Goal: Information Seeking & Learning: Check status

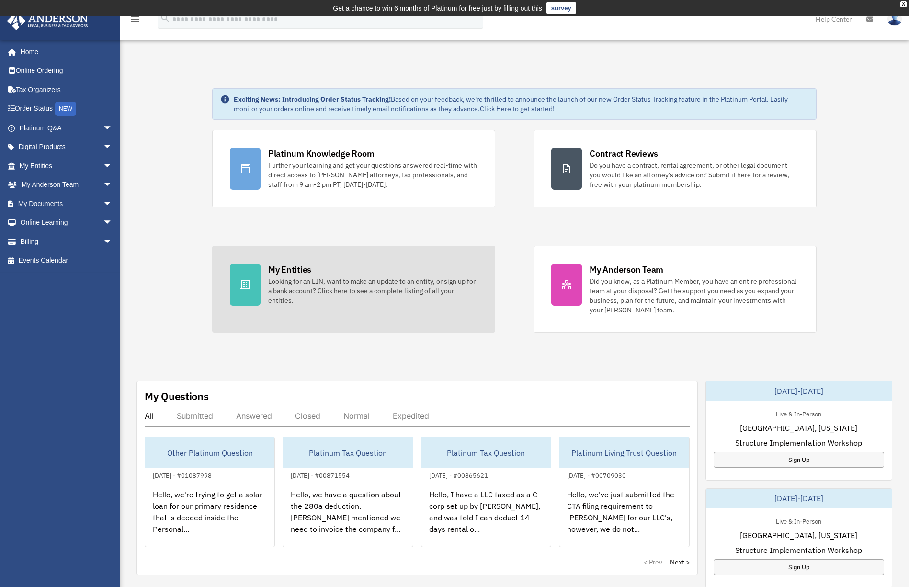
click at [354, 308] on link "My Entities Looking for an EIN, want to make an update to an entity, or sign up…" at bounding box center [353, 289] width 283 height 87
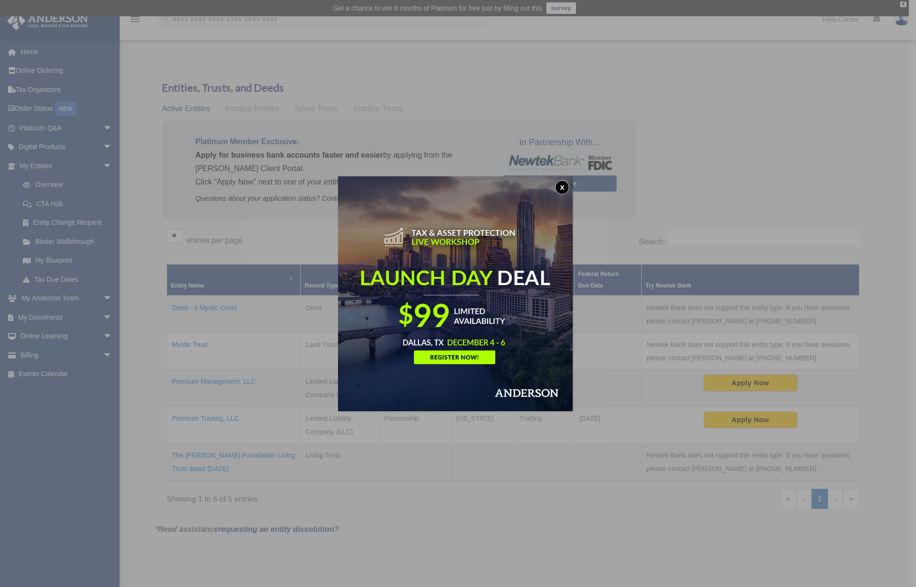
click at [564, 188] on button "x" at bounding box center [562, 187] width 14 height 14
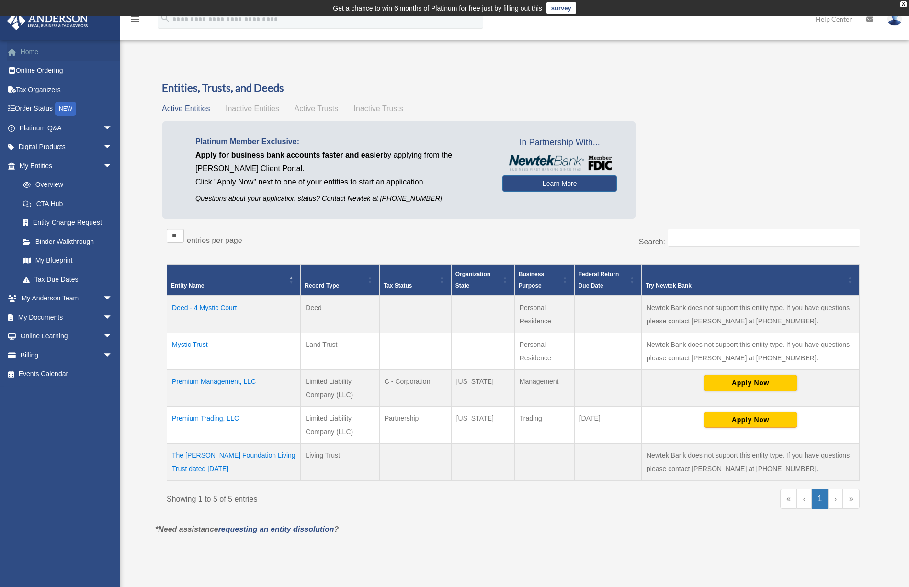
click at [23, 49] on link "Home" at bounding box center [67, 51] width 120 height 19
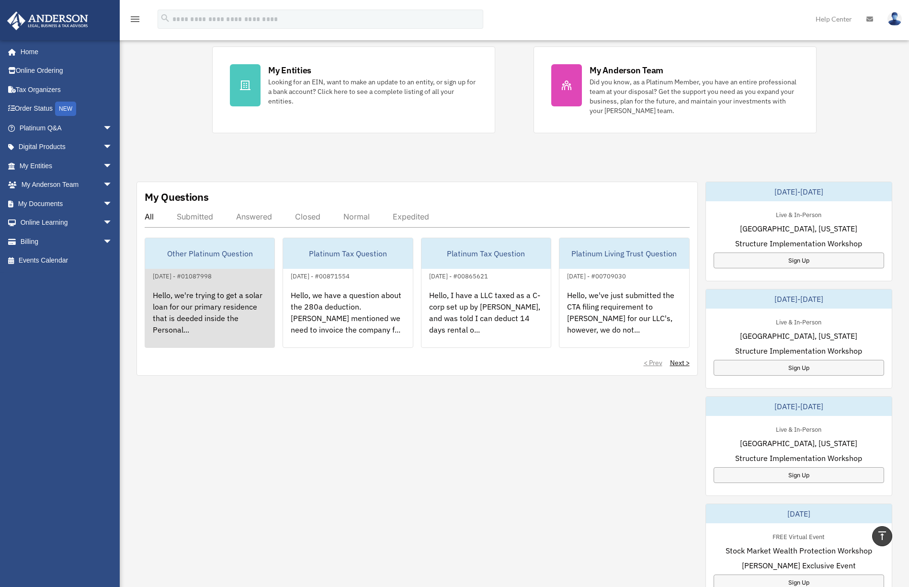
scroll to position [180, 0]
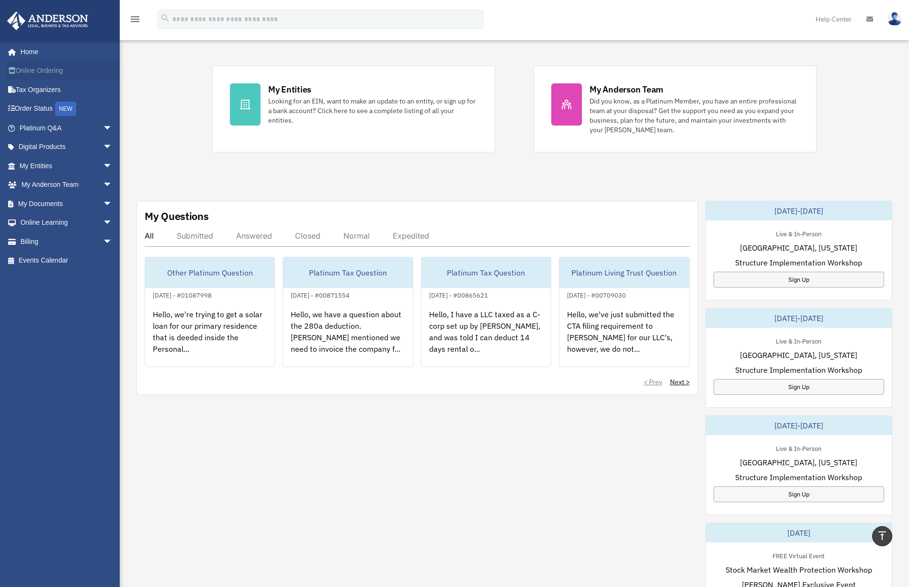
click at [56, 71] on link "Online Ordering" at bounding box center [67, 70] width 120 height 19
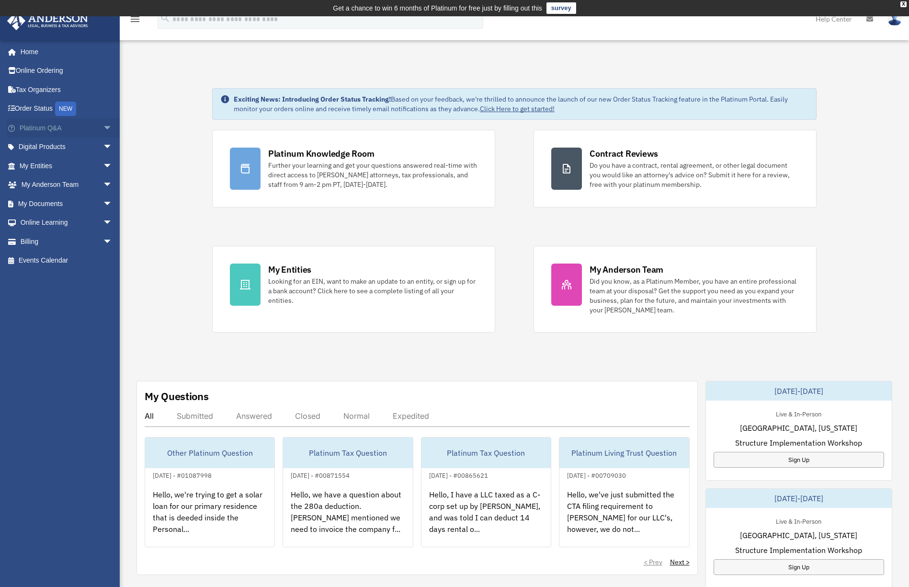
click at [103, 128] on span "arrow_drop_down" at bounding box center [112, 128] width 19 height 20
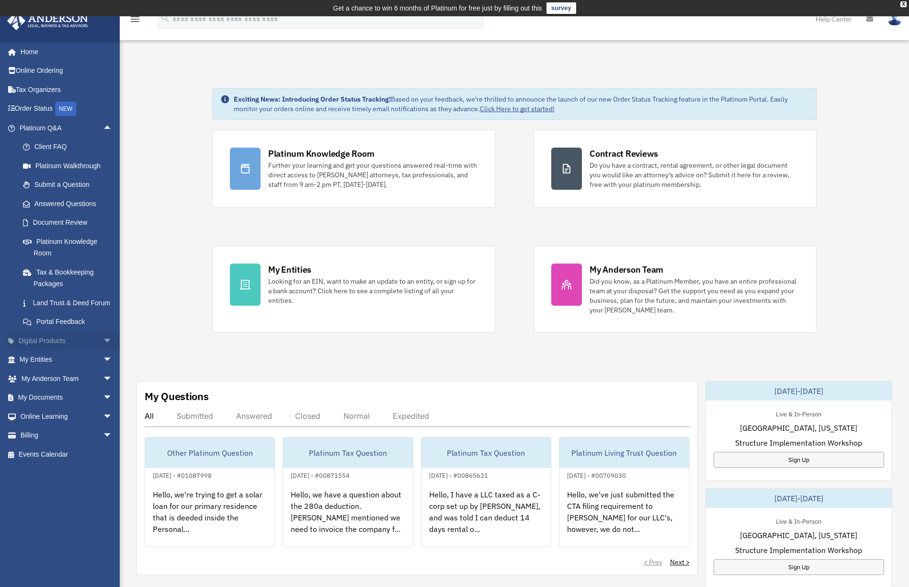
click at [103, 349] on span "arrow_drop_down" at bounding box center [112, 341] width 19 height 20
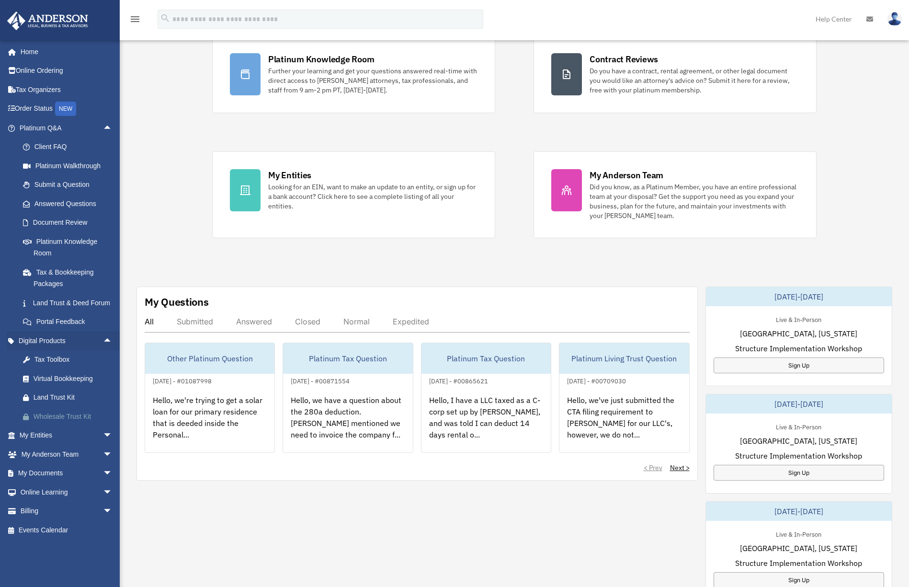
scroll to position [96, 0]
click at [103, 445] on span "arrow_drop_down" at bounding box center [112, 436] width 19 height 20
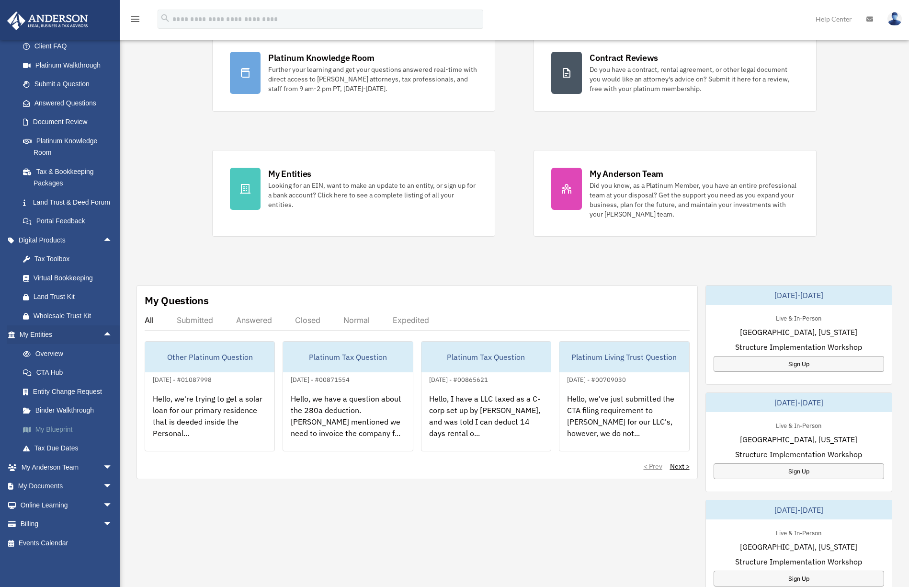
scroll to position [112, 0]
click at [103, 462] on span "arrow_drop_down" at bounding box center [112, 467] width 19 height 20
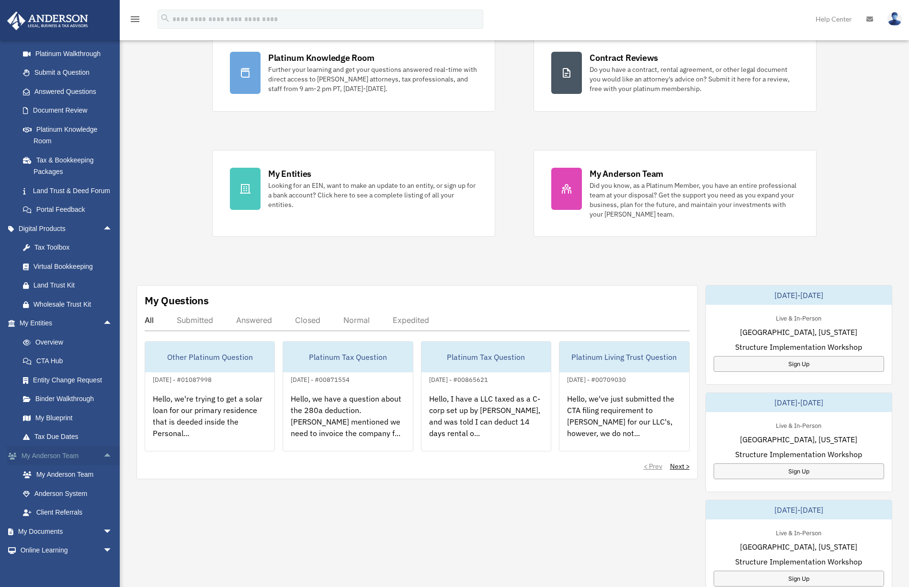
scroll to position [160, 0]
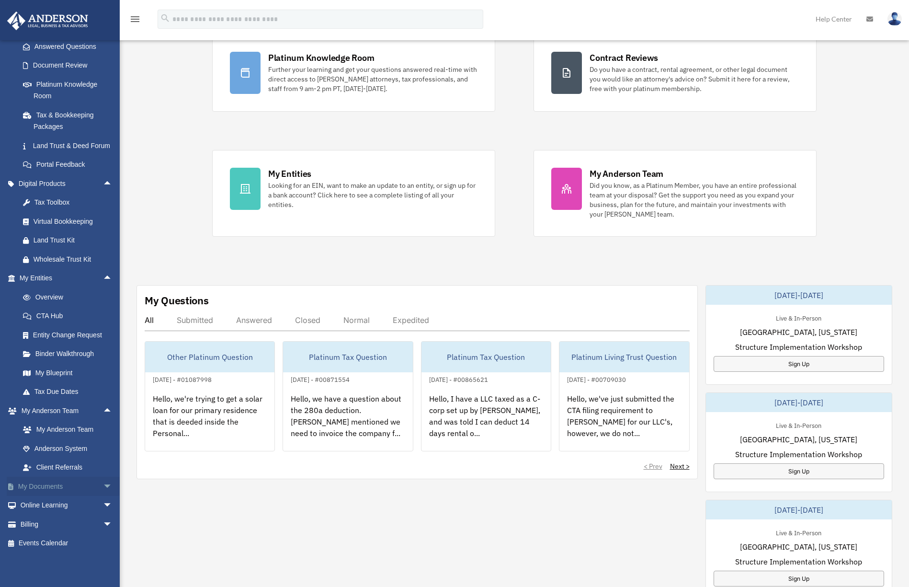
click at [103, 496] on span "arrow_drop_down" at bounding box center [112, 487] width 19 height 20
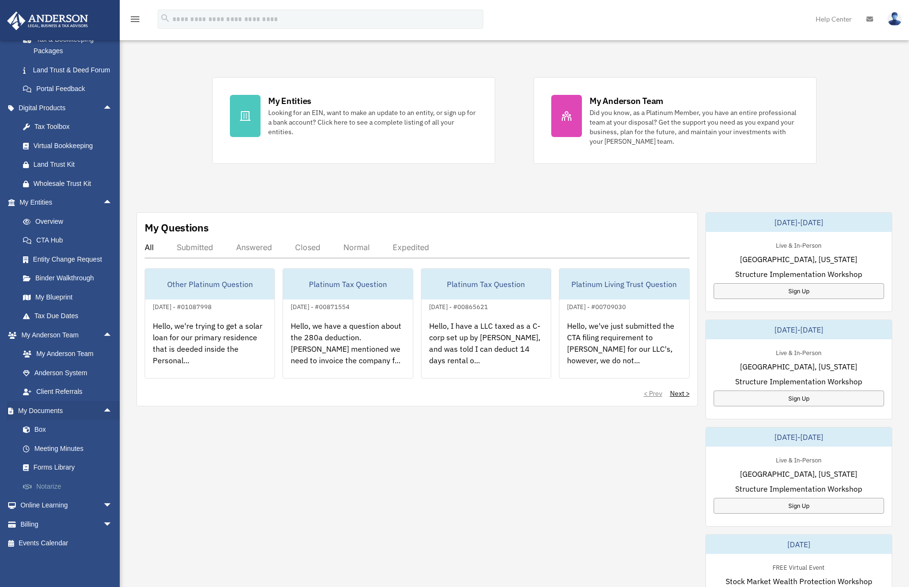
scroll to position [192, 0]
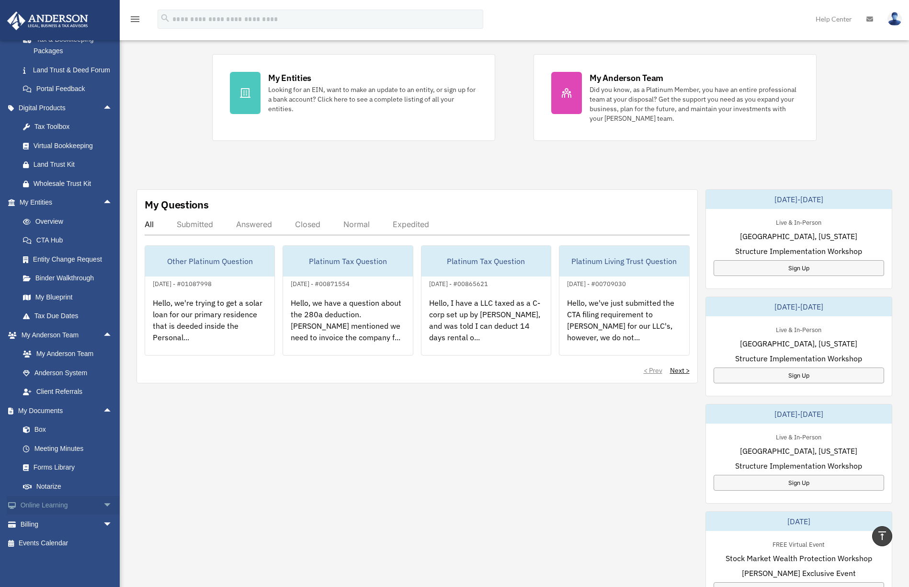
click at [103, 503] on span "arrow_drop_down" at bounding box center [112, 506] width 19 height 20
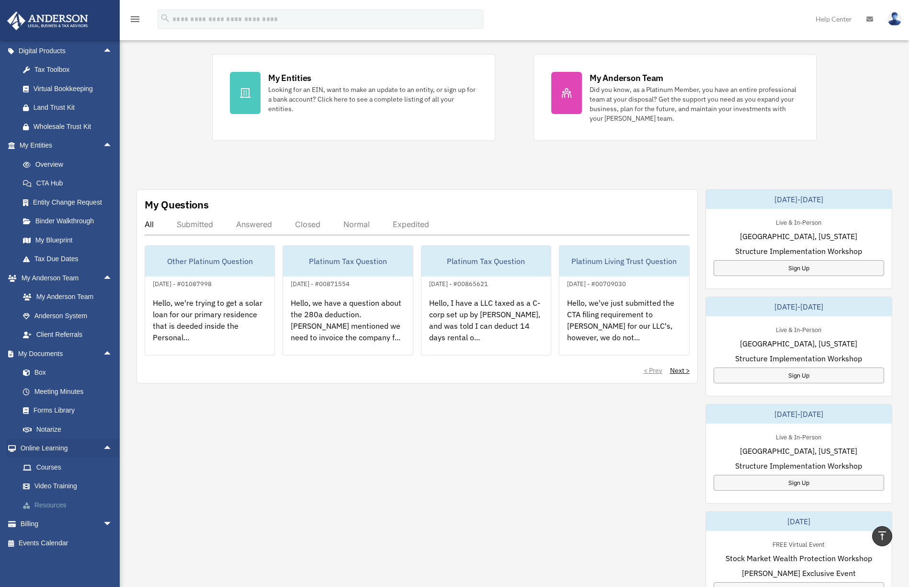
scroll to position [301, 0]
click at [103, 521] on span "arrow_drop_down" at bounding box center [112, 524] width 19 height 20
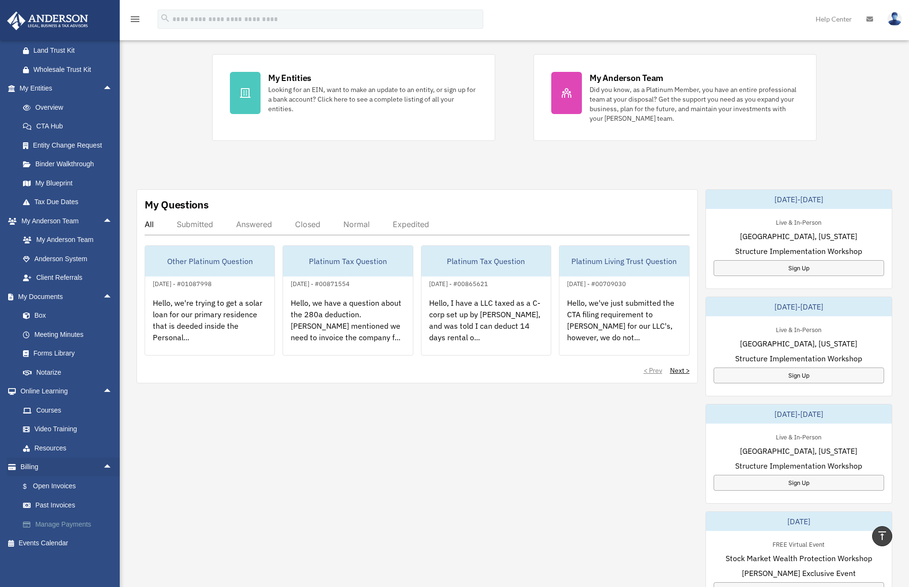
scroll to position [359, 0]
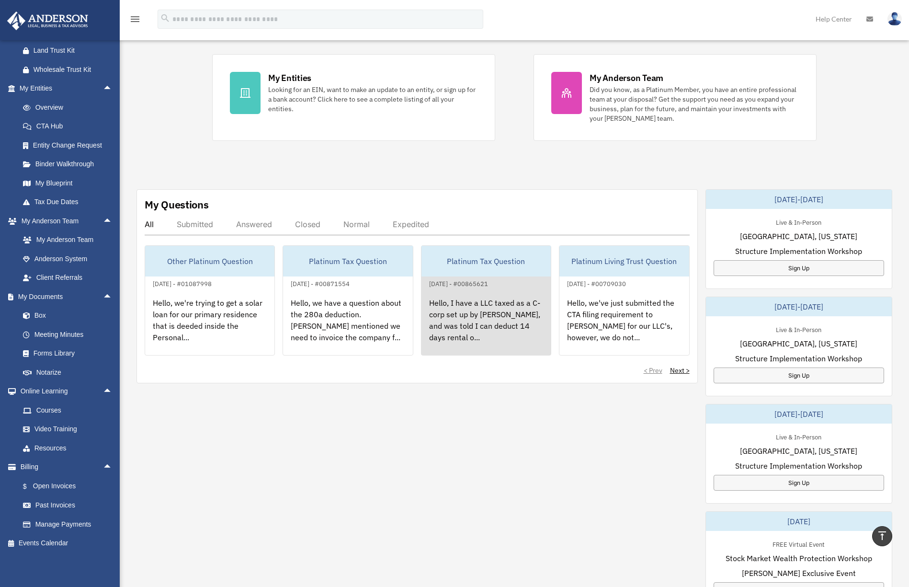
click at [515, 328] on div "Hello, I have a LLC taxed as a C-corp set up by [PERSON_NAME], and was told I c…" at bounding box center [486, 326] width 129 height 75
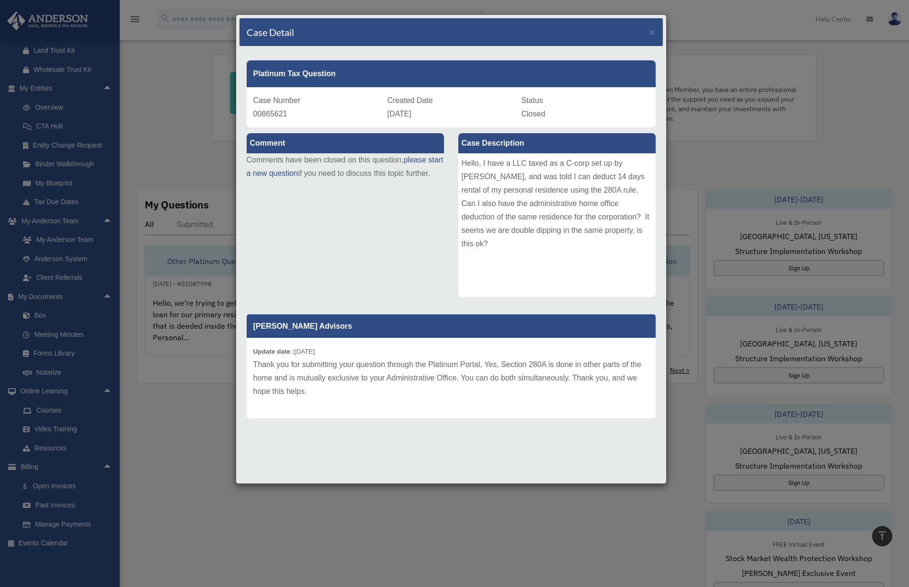
click at [656, 33] on div "Case Detail ×" at bounding box center [451, 32] width 423 height 28
click at [650, 32] on span "×" at bounding box center [653, 31] width 6 height 11
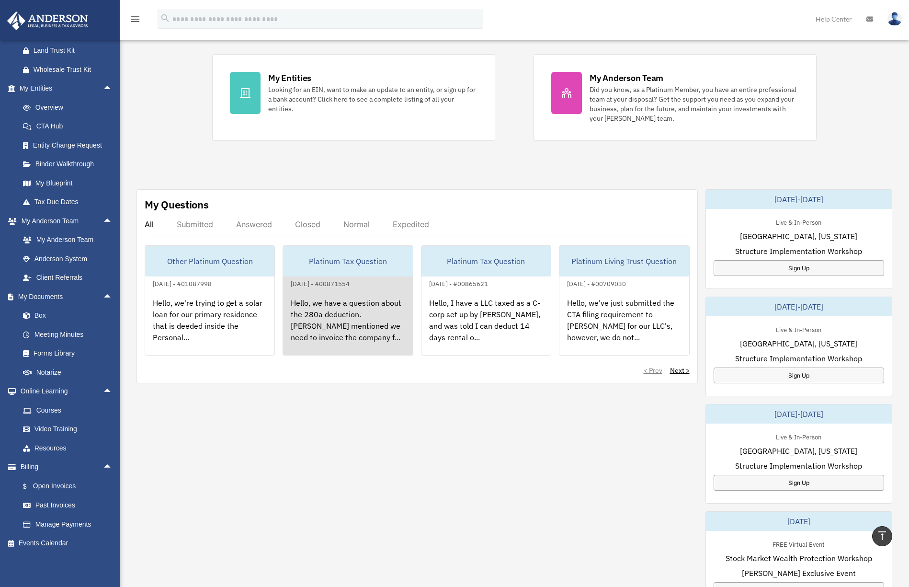
click at [347, 311] on div "Hello, we have a question about the 280a deduction. [PERSON_NAME] mentioned we …" at bounding box center [347, 326] width 129 height 75
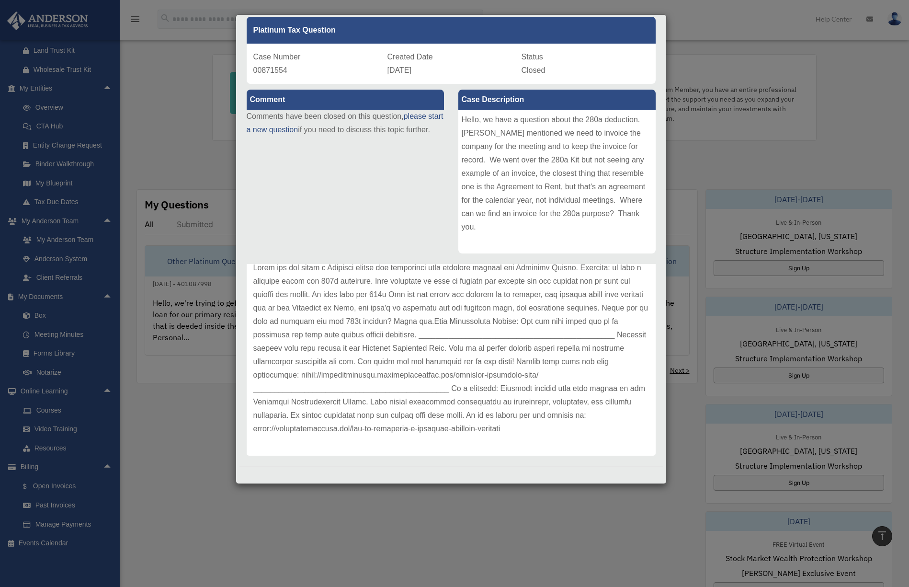
scroll to position [45, 0]
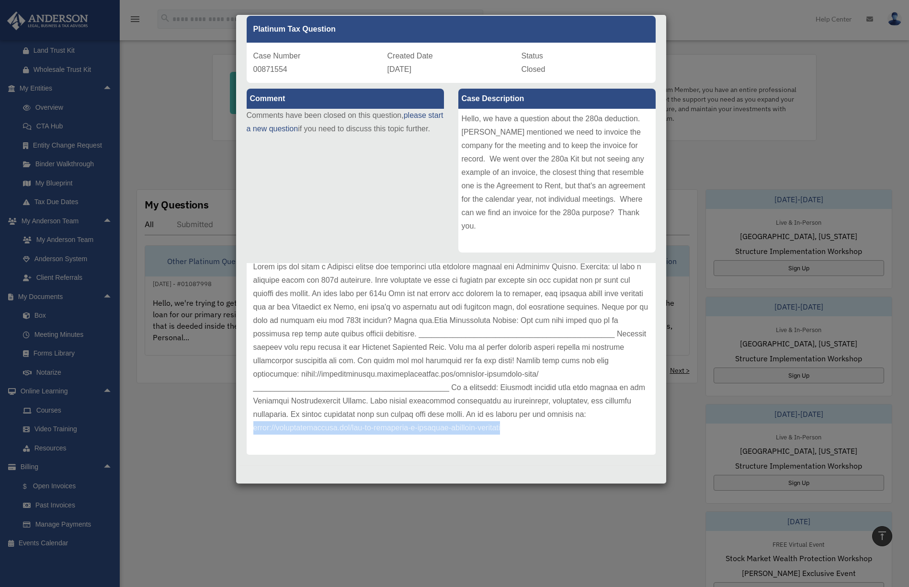
drag, startPoint x: 526, startPoint y: 428, endPoint x: 252, endPoint y: 432, distance: 274.5
click at [252, 432] on div "Update date : 02-17-2025" at bounding box center [451, 347] width 409 height 215
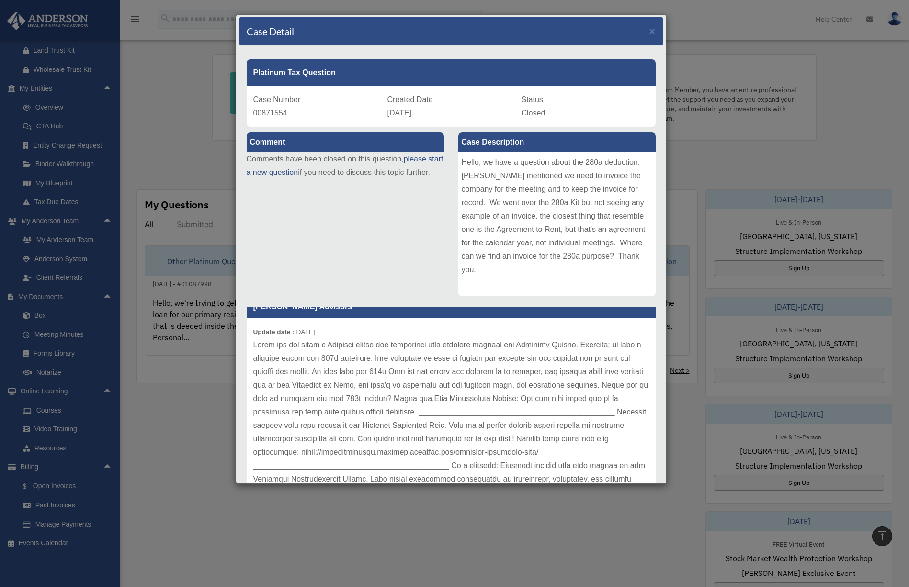
scroll to position [0, 0]
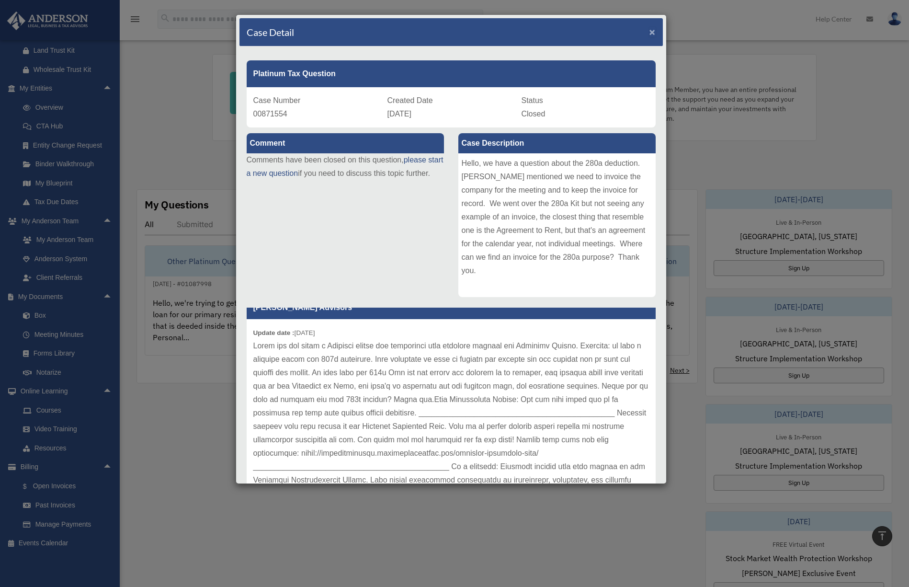
click at [650, 33] on span "×" at bounding box center [653, 31] width 6 height 11
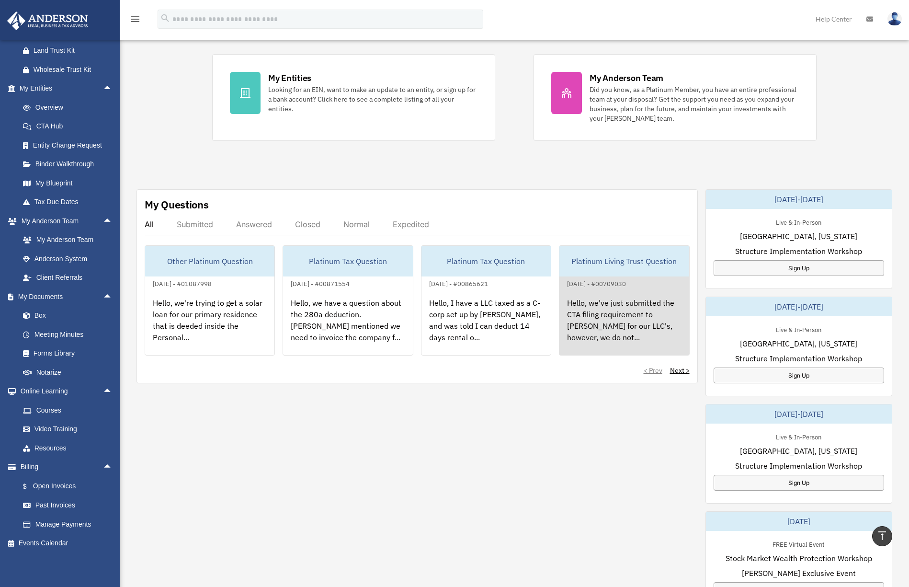
click at [602, 319] on div "Hello, we've just submitted the CTA filing requirement to [PERSON_NAME] for our…" at bounding box center [623, 326] width 129 height 75
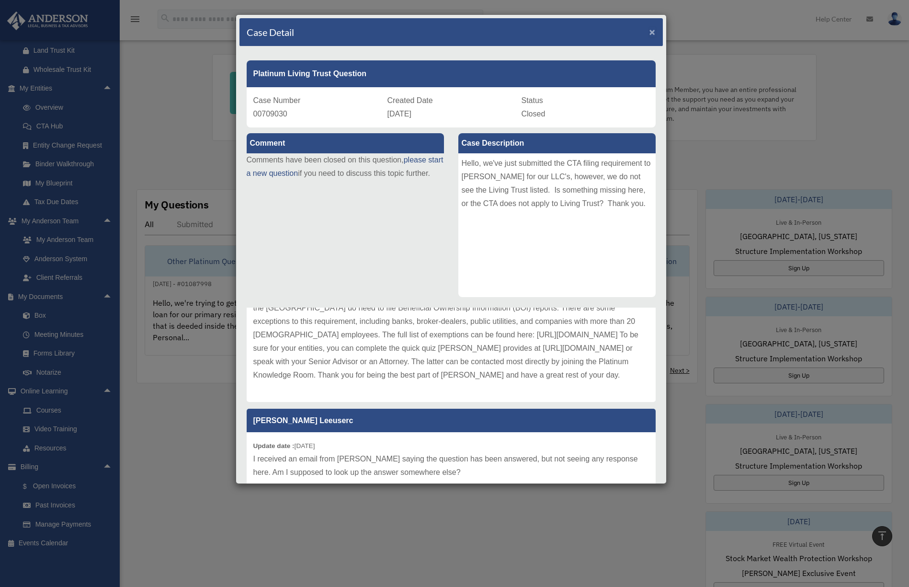
click at [650, 32] on span "×" at bounding box center [653, 31] width 6 height 11
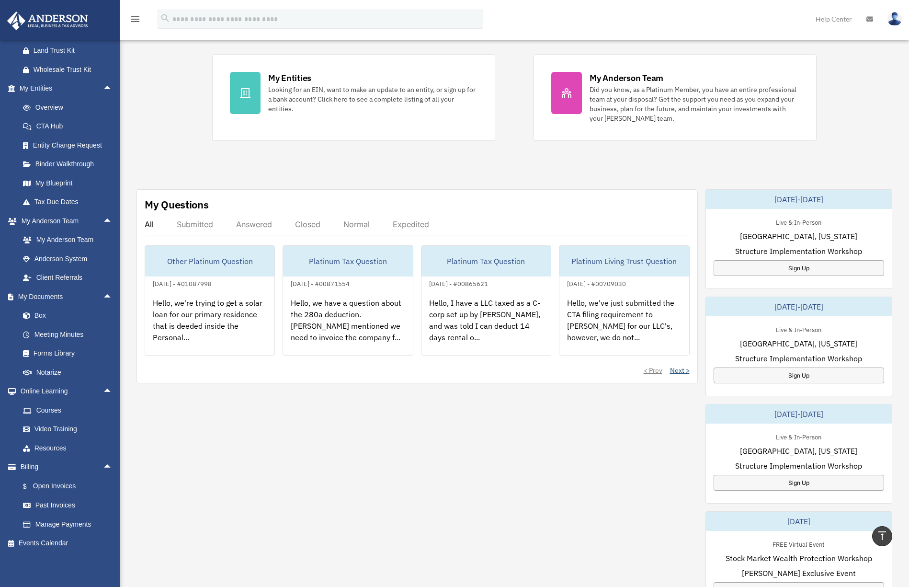
click at [684, 369] on link "Next >" at bounding box center [680, 370] width 20 height 10
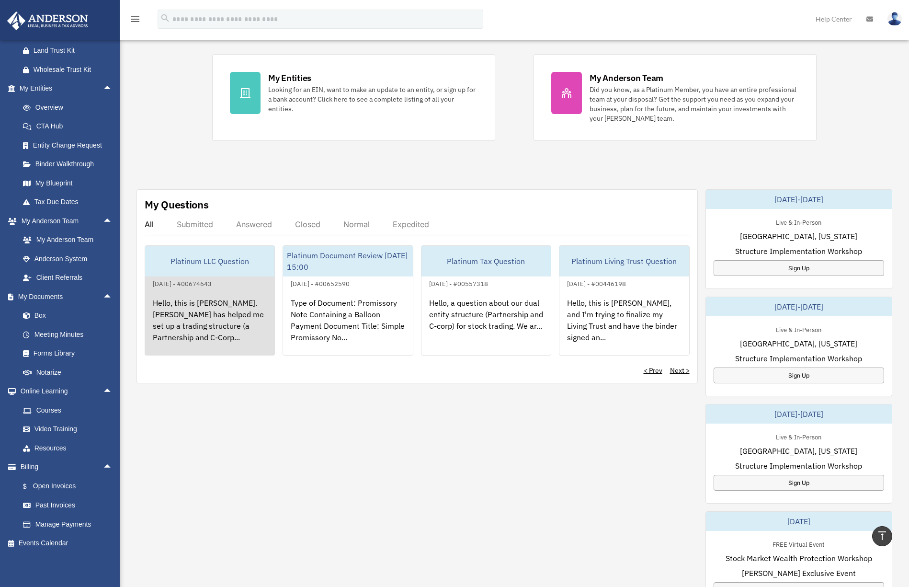
click at [202, 307] on div "Hello, this is Kenneth. Anderson has helped me set up a trading structure (a Pa…" at bounding box center [209, 326] width 129 height 75
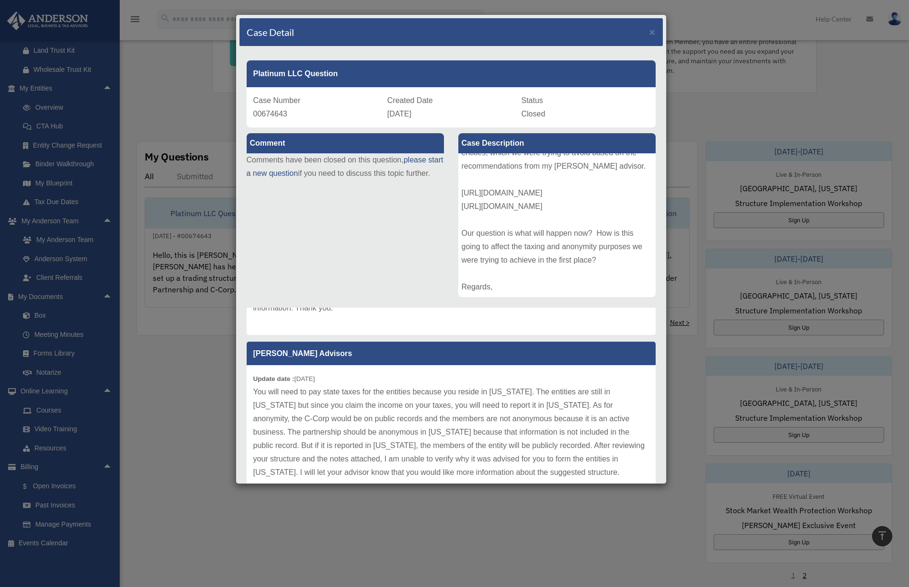
click at [766, 76] on div "Case Detail × Platinum LLC Question Case Number 00674643 Created Date July 18, …" at bounding box center [454, 293] width 909 height 587
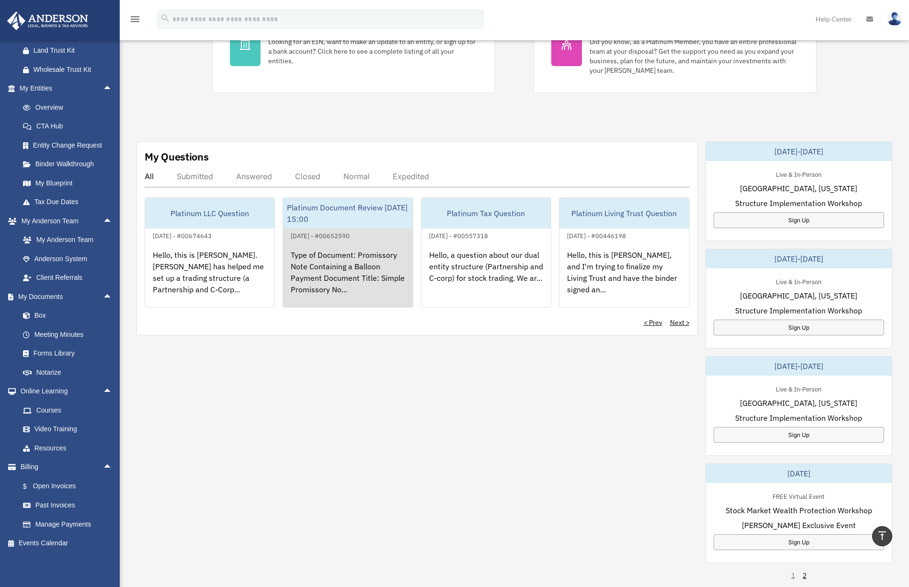
click at [362, 273] on div "Type of Document: Promissory Note Containing a Balloon Payment Document Title: …" at bounding box center [347, 278] width 129 height 75
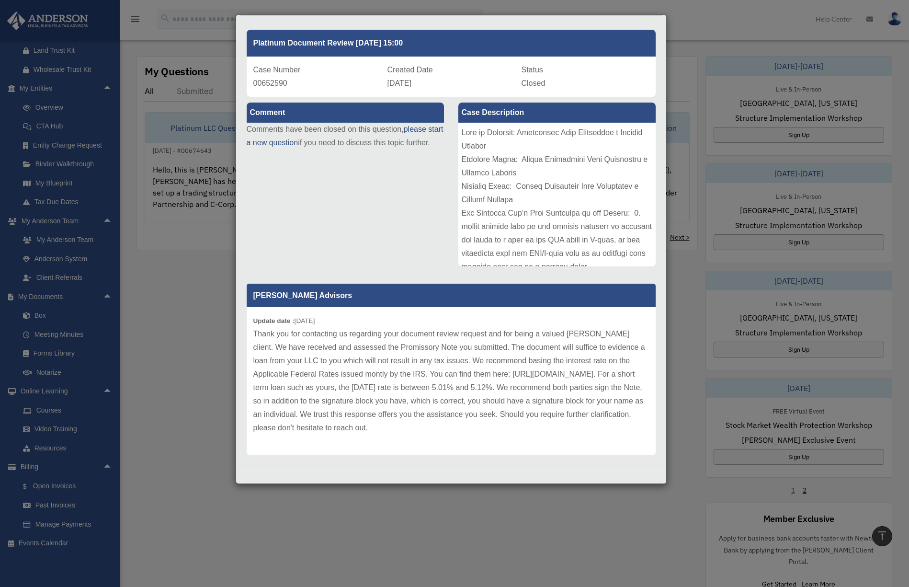
scroll to position [335, 0]
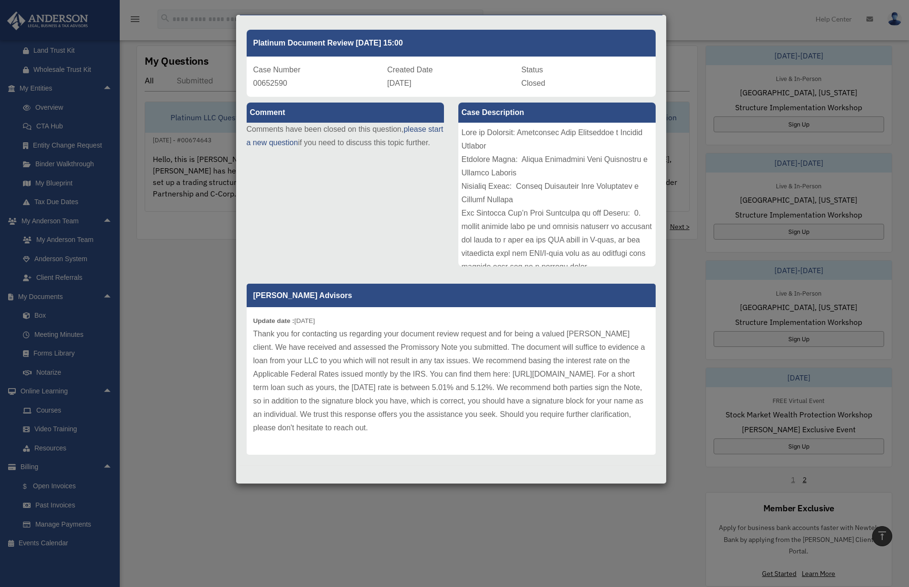
click at [696, 104] on div "Case Detail × Platinum Document Review 06/18/2024 15:00 Case Number 00652590 Cr…" at bounding box center [454, 293] width 909 height 587
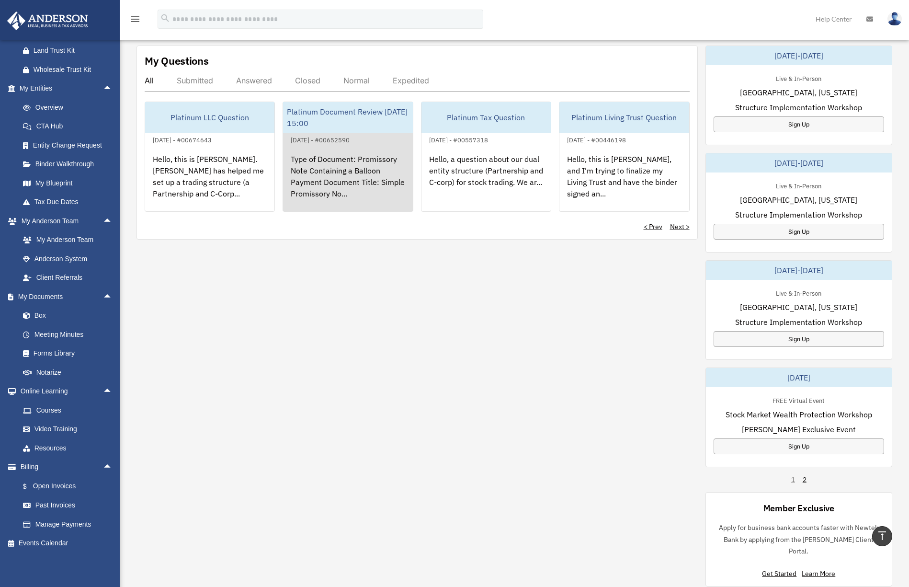
click at [377, 190] on div "Type of Document: Promissory Note Containing a Balloon Payment Document Title: …" at bounding box center [347, 183] width 129 height 75
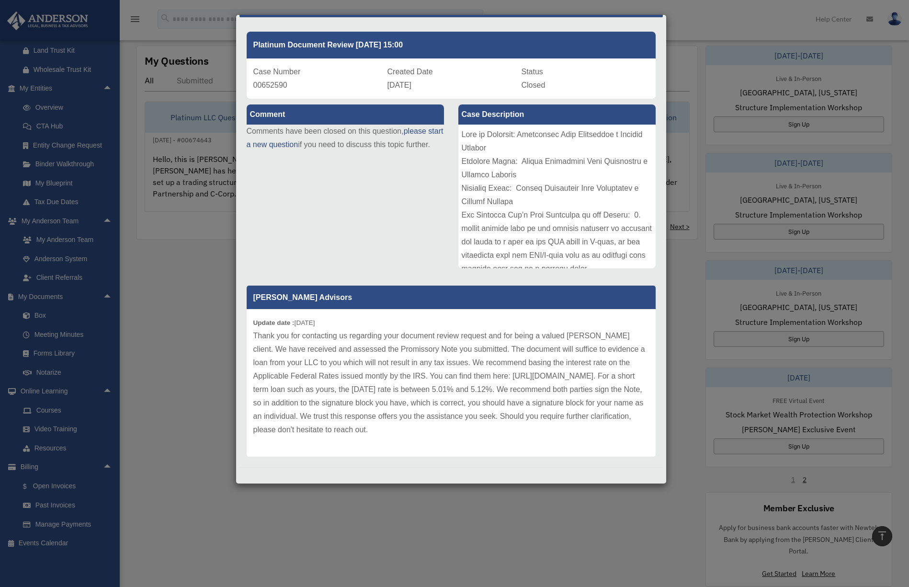
scroll to position [31, 0]
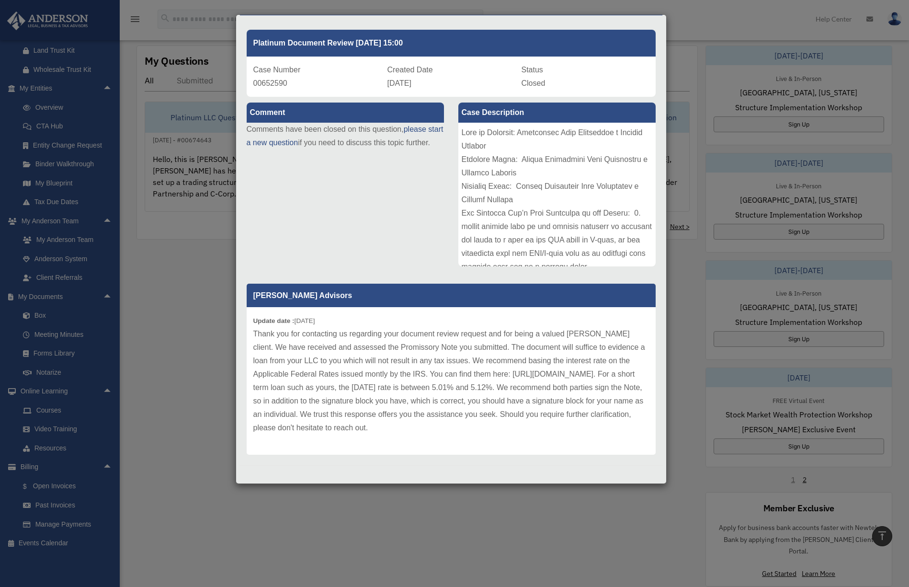
click at [686, 390] on div "Case Detail × Platinum Document Review 06/18/2024 15:00 Case Number 00652590 Cr…" at bounding box center [454, 293] width 909 height 587
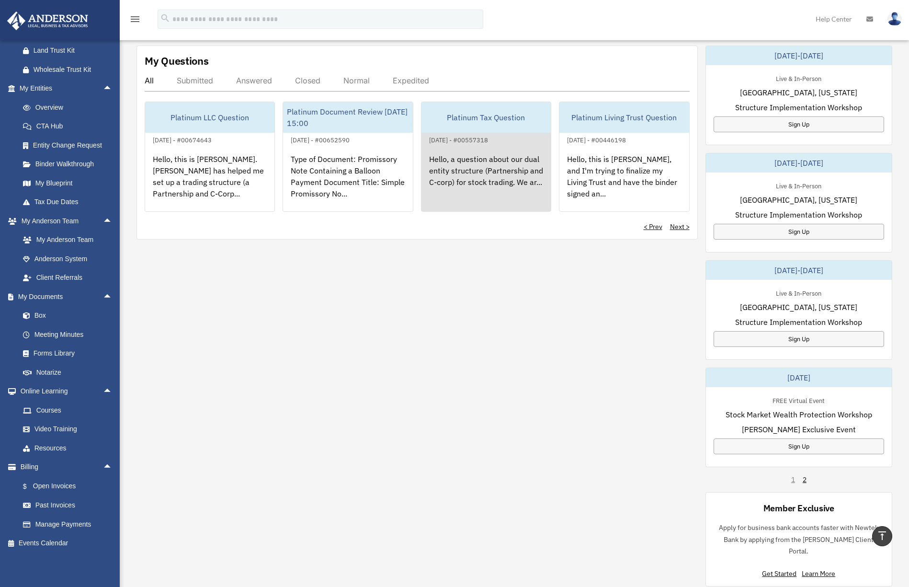
click at [482, 172] on div "Hello, a question about our dual entity structure (Partnership and C-corp) for …" at bounding box center [486, 183] width 129 height 75
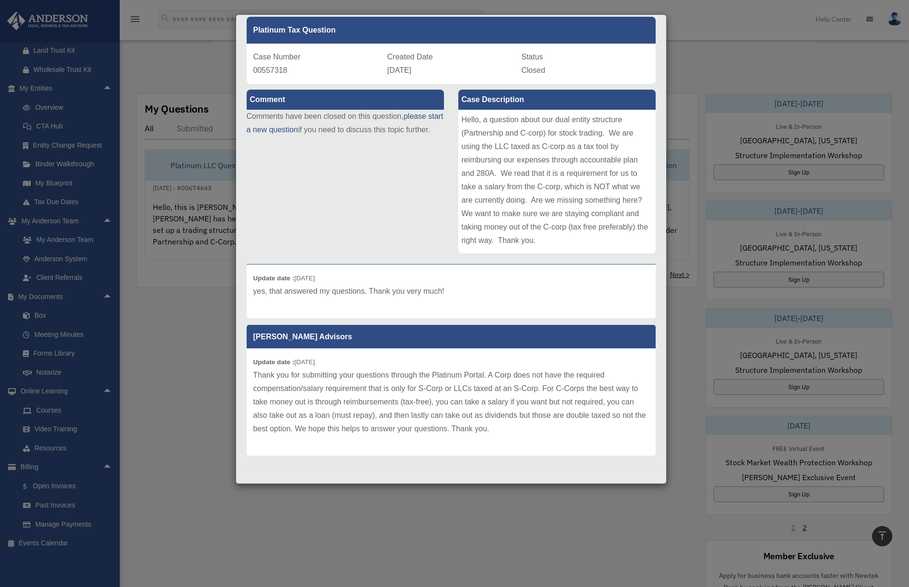
scroll to position [45, 0]
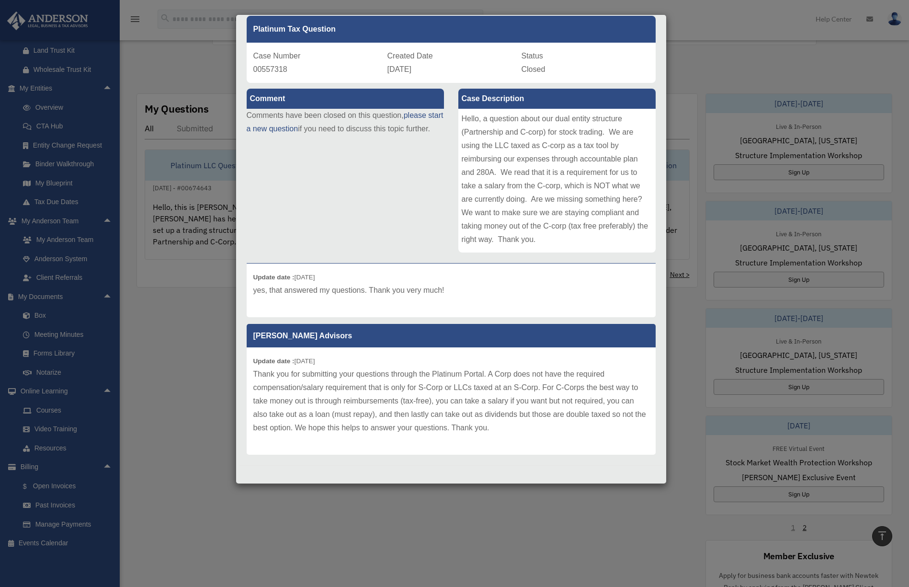
click at [579, 503] on div "Case Detail × Platinum Tax Question Case Number 00557318 Created Date February …" at bounding box center [454, 293] width 909 height 587
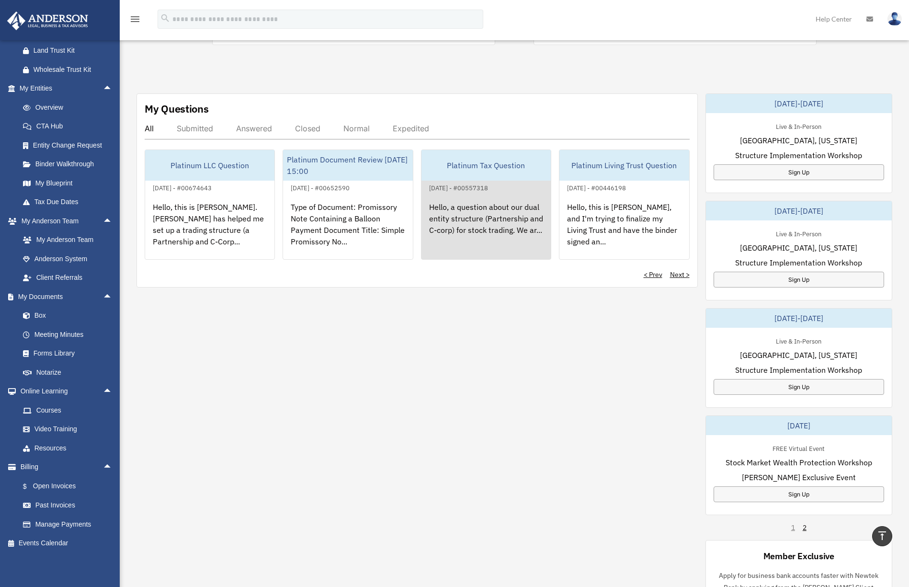
click at [496, 221] on div "Hello, a question about our dual entity structure (Partnership and C-corp) for …" at bounding box center [486, 231] width 129 height 75
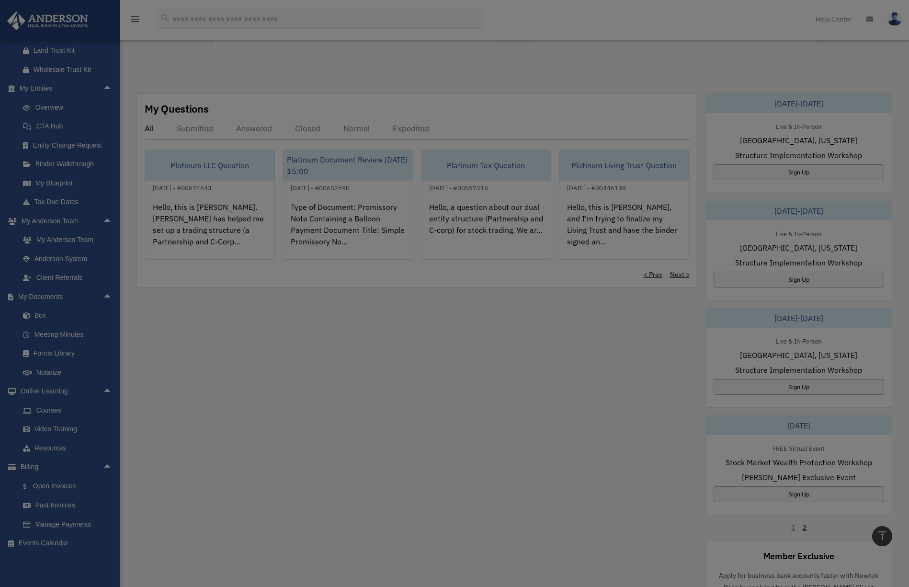
scroll to position [0, 0]
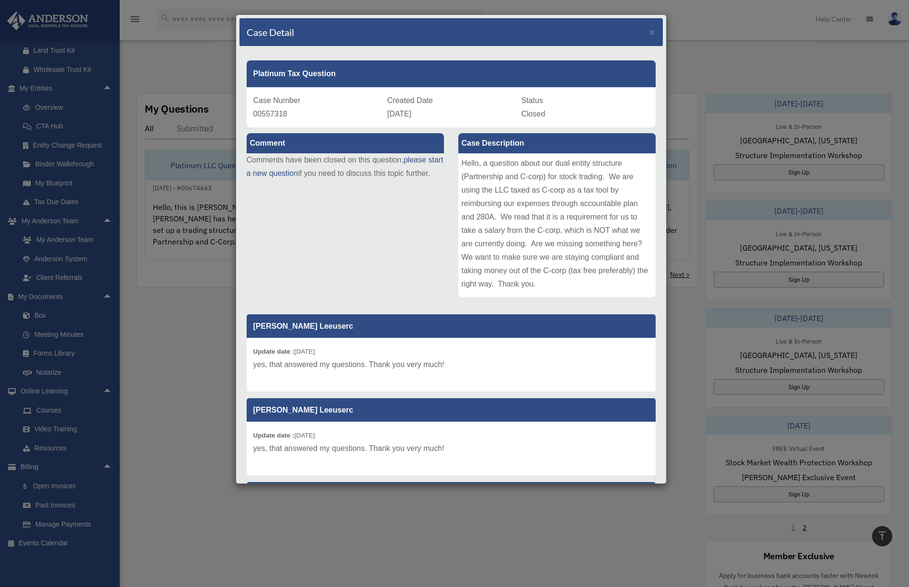
click at [684, 316] on div "Case Detail × Platinum Tax Question Case Number 00557318 Created Date February …" at bounding box center [454, 293] width 909 height 587
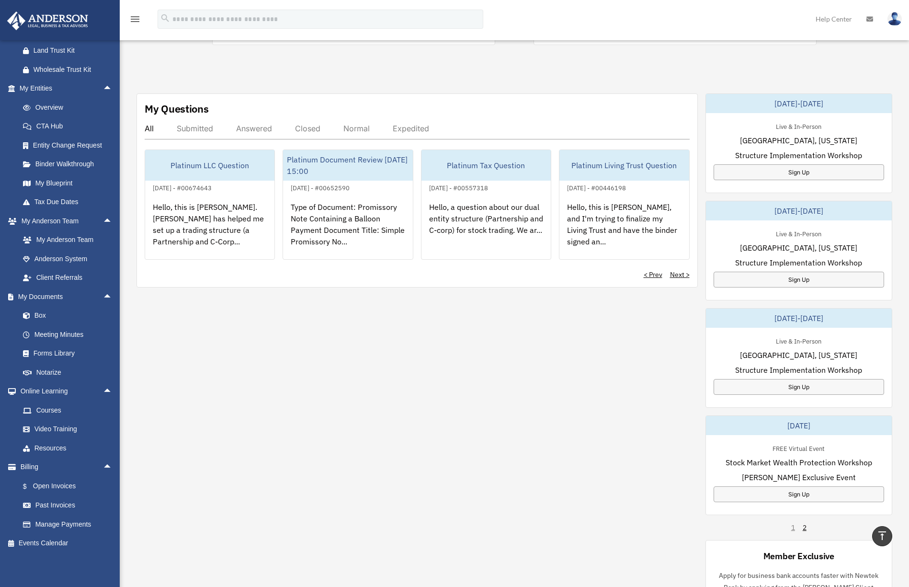
click at [647, 182] on link "Platinum Living Trust Question October 1, 2023 - #00446198 Hello, this is Kenne…" at bounding box center [624, 204] width 130 height 110
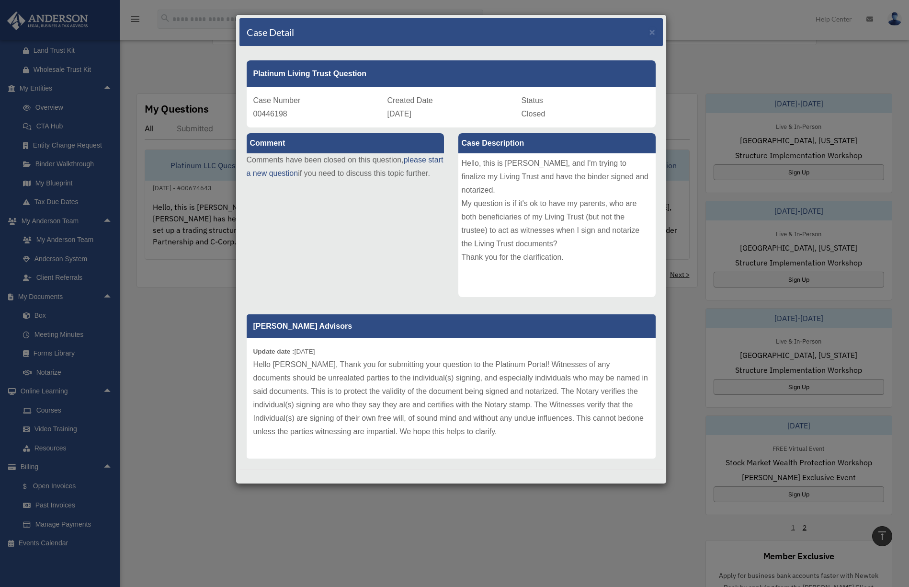
scroll to position [4, 0]
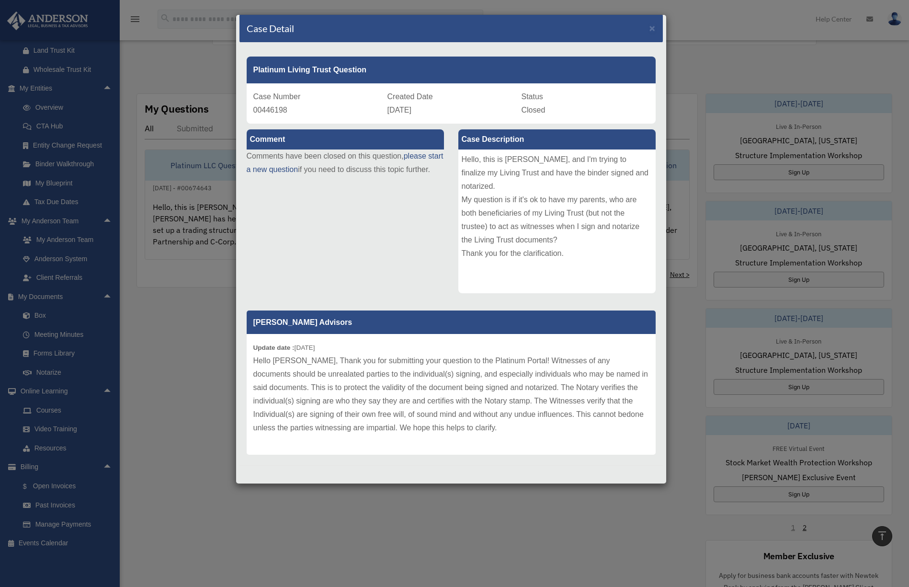
click at [678, 349] on div "Case Detail × Platinum Living Trust Question Case Number 00446198 Created Date …" at bounding box center [454, 293] width 909 height 587
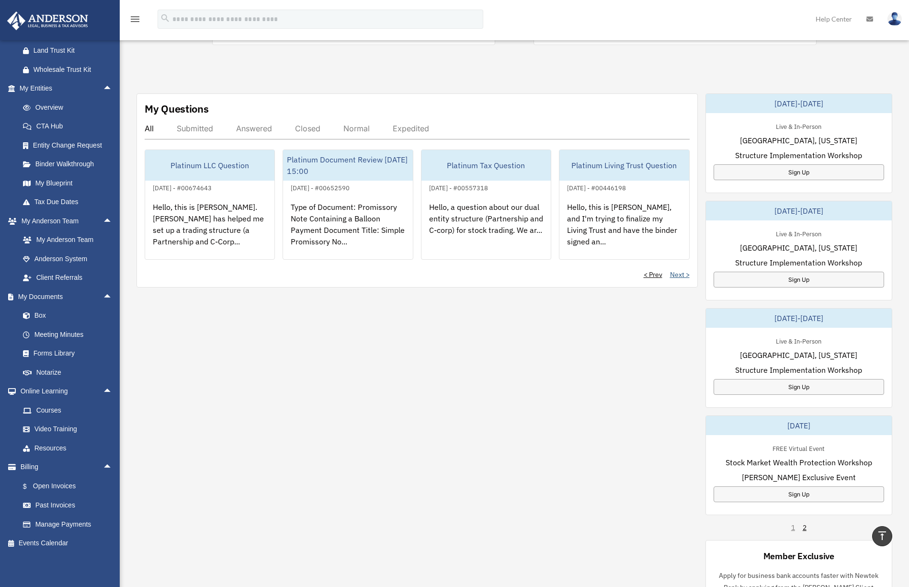
click at [677, 272] on link "Next >" at bounding box center [680, 275] width 20 height 10
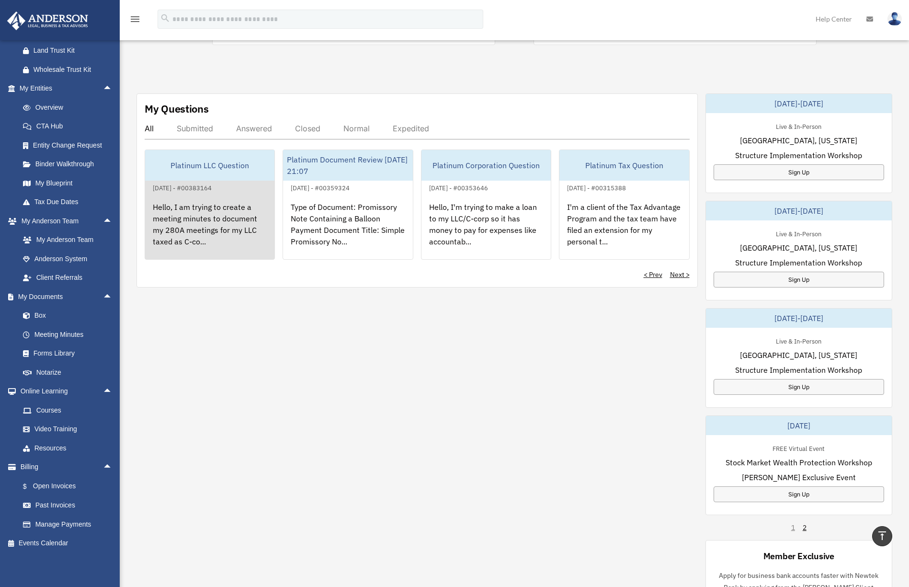
click at [199, 227] on div "Hello, I am trying to create a meeting minutes to document my 280A meetings for…" at bounding box center [209, 231] width 129 height 75
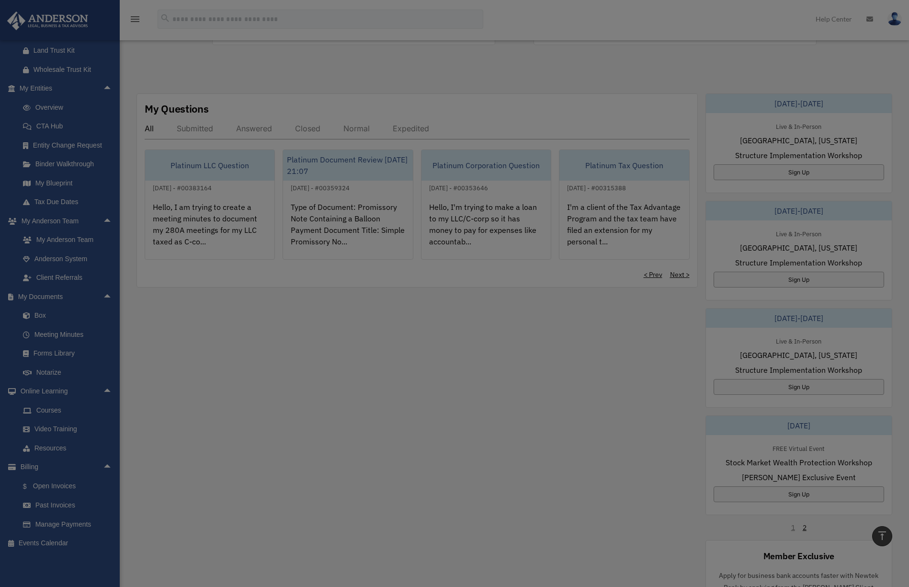
scroll to position [0, 0]
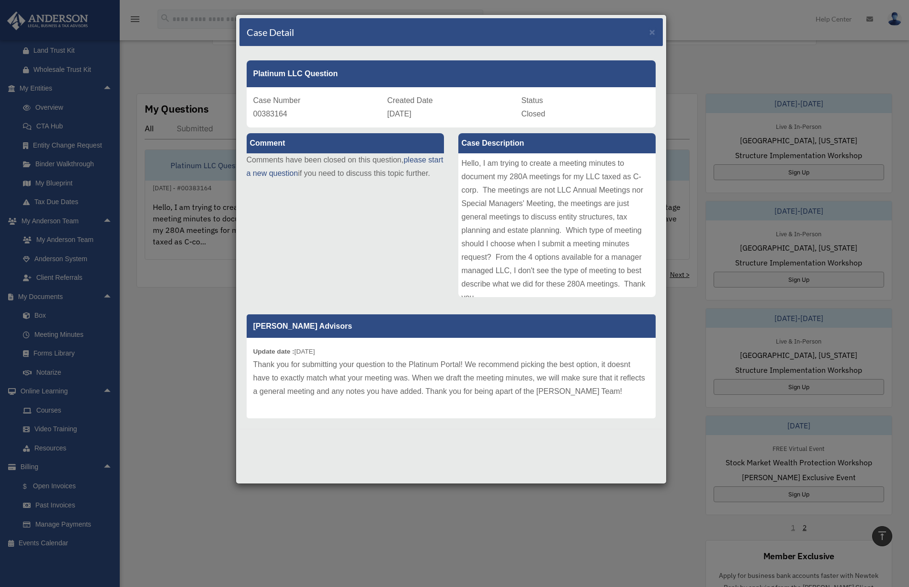
click at [175, 362] on div "Case Detail × Platinum LLC Question Case Number 00383164 Created Date July 10, …" at bounding box center [454, 293] width 909 height 587
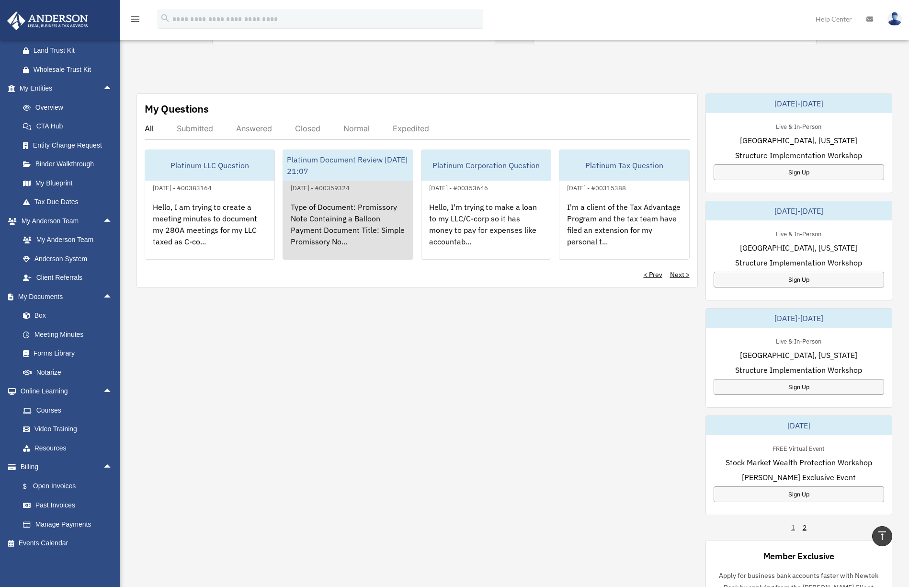
click at [315, 222] on div "Type of Document: Promissory Note Containing a Balloon Payment Document Title: …" at bounding box center [347, 231] width 129 height 75
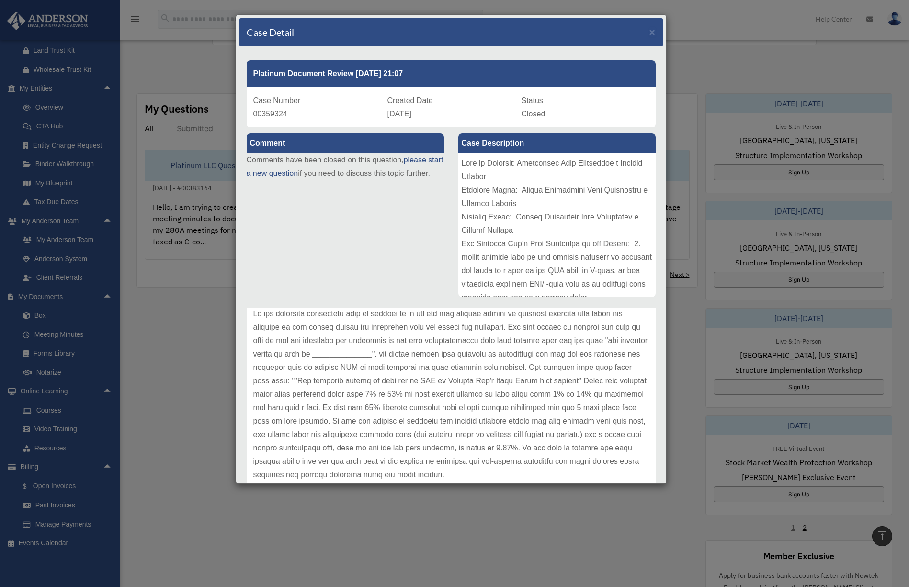
scroll to position [53, 0]
click at [683, 317] on div "Case Detail × Platinum Document Review 06/04/2023 21:07 Case Number 00359324 Cr…" at bounding box center [454, 293] width 909 height 587
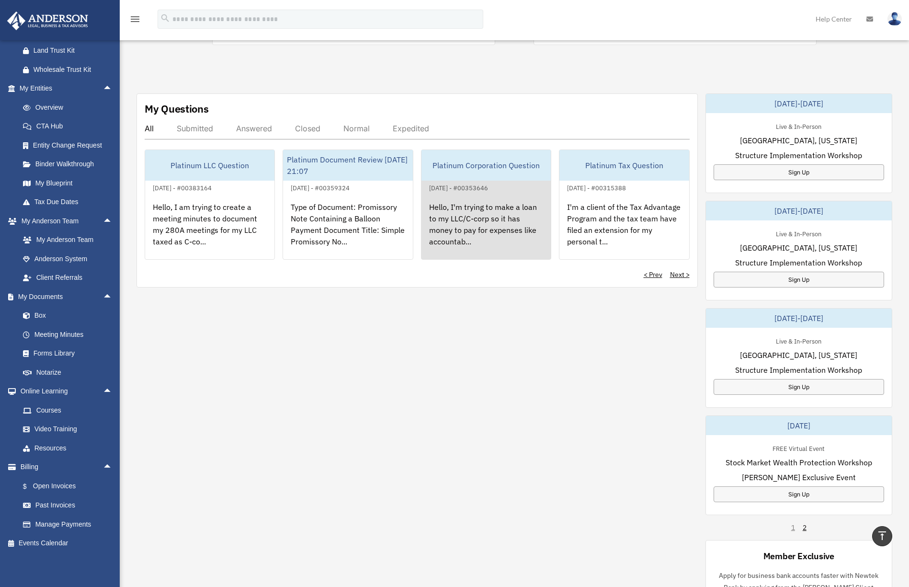
click at [494, 238] on div "Hello, I'm trying to make a loan to my LLC/C-corp so it has money to pay for ex…" at bounding box center [486, 231] width 129 height 75
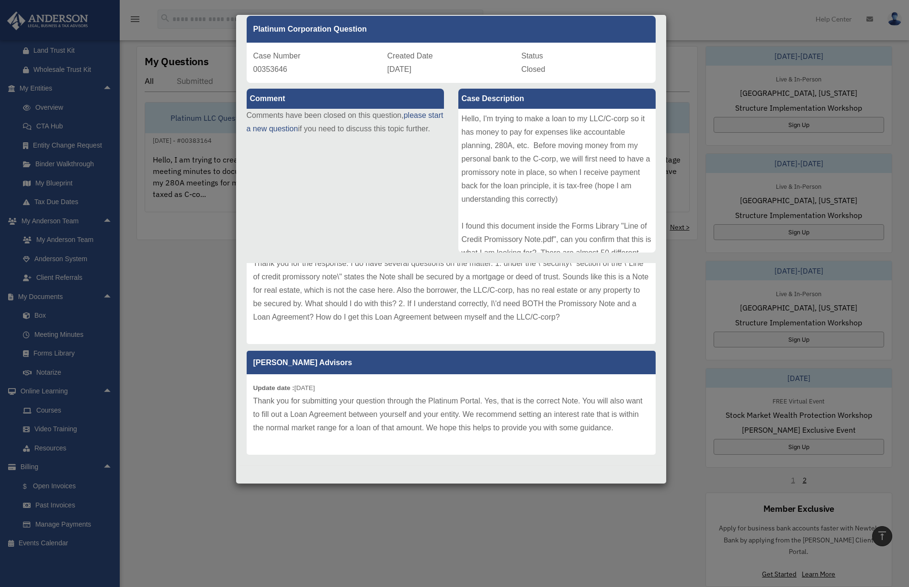
scroll to position [335, 0]
click at [693, 384] on div "Case Detail × Platinum Corporation Question Case Number 00353646 Created Date M…" at bounding box center [454, 293] width 909 height 587
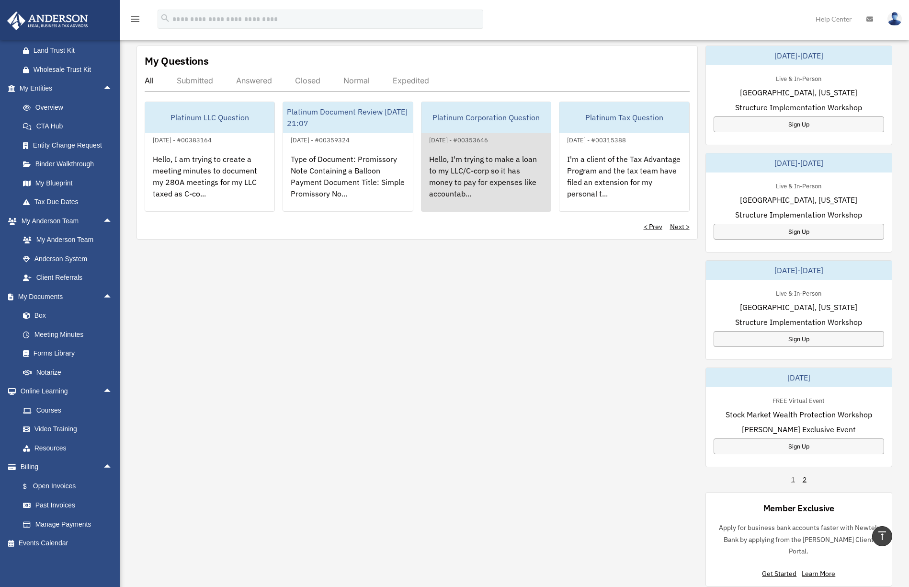
click at [482, 180] on div "Hello, I'm trying to make a loan to my LLC/C-corp so it has money to pay for ex…" at bounding box center [486, 183] width 129 height 75
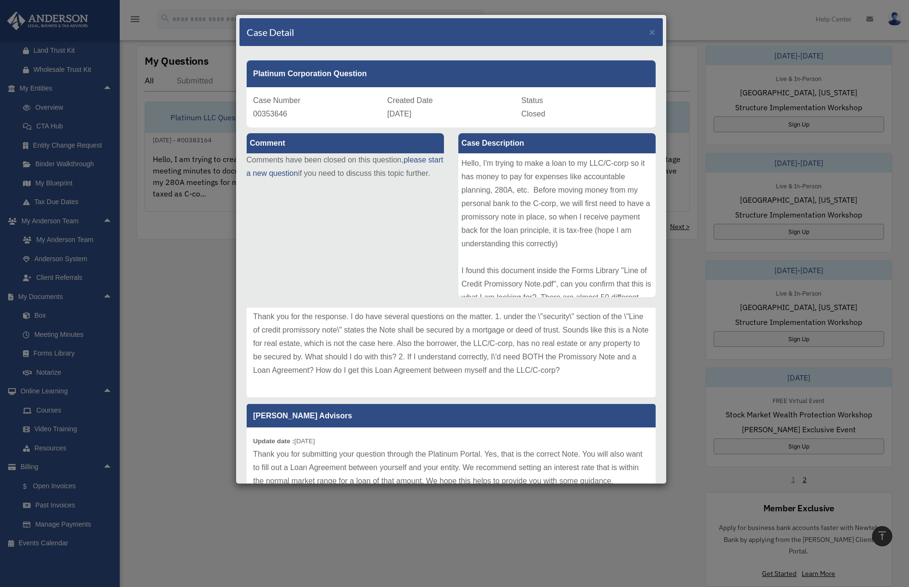
scroll to position [192, 0]
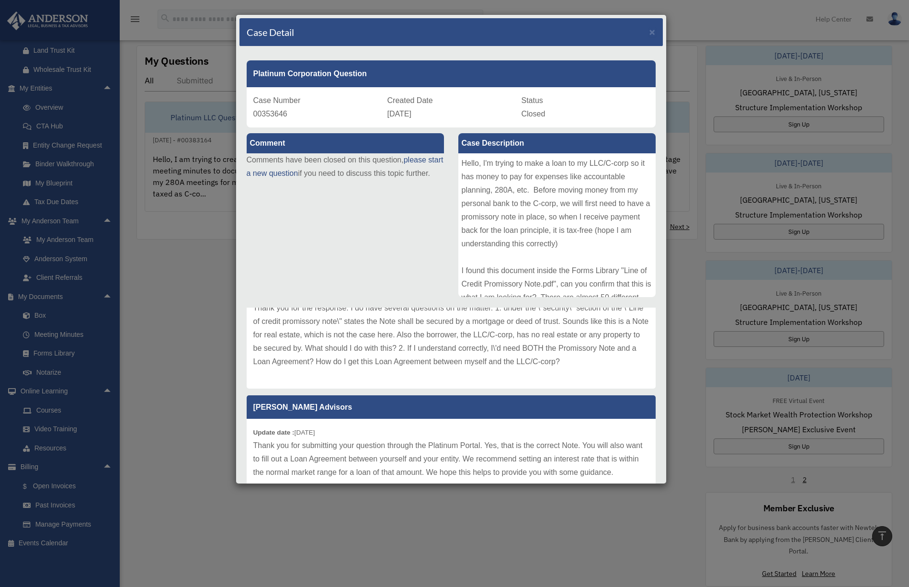
click at [688, 328] on div "Case Detail × Platinum Corporation Question Case Number 00353646 Created Date M…" at bounding box center [454, 293] width 909 height 587
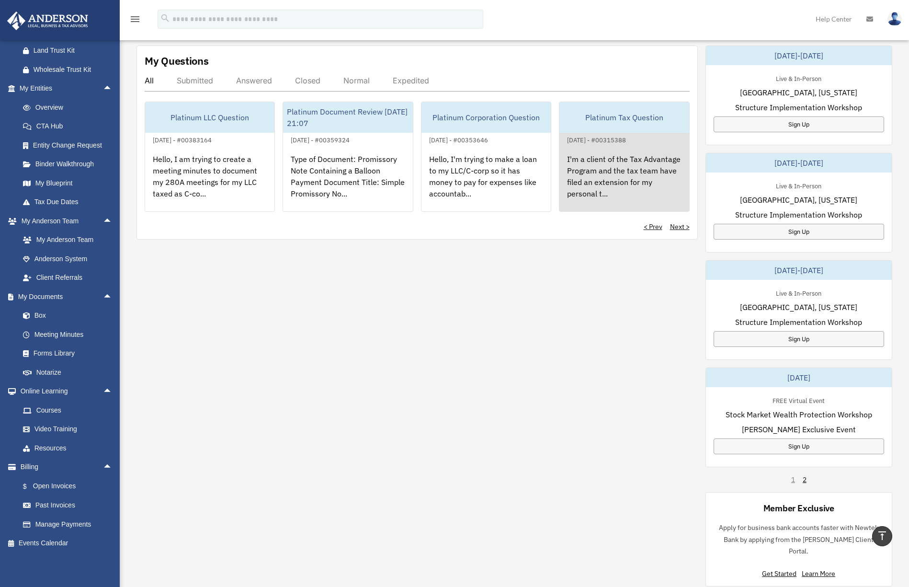
click at [633, 160] on div "I'm a client of the Tax Advantage Program and the tax team have filed an extens…" at bounding box center [623, 183] width 129 height 75
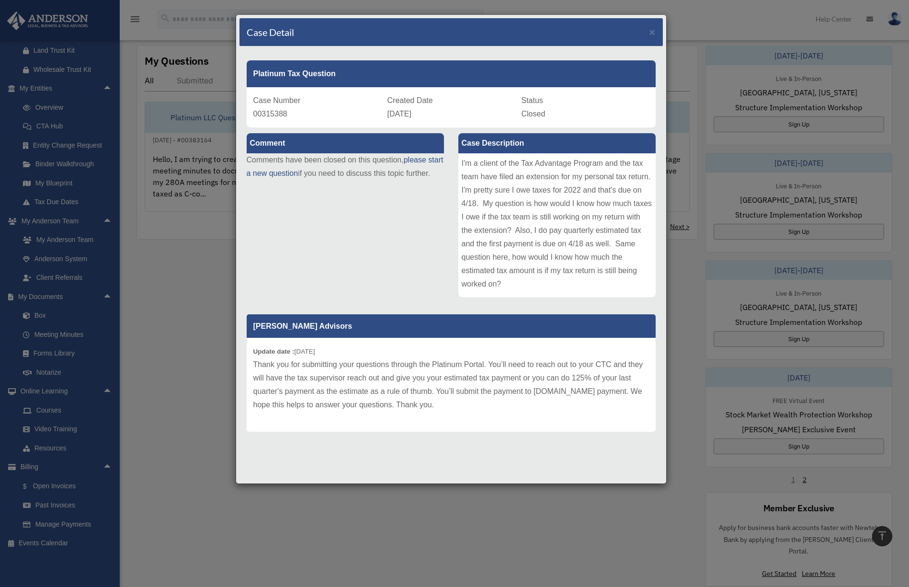
click at [682, 371] on div "Case Detail × Platinum Tax Question Case Number 00315388 Created Date March 28,…" at bounding box center [454, 293] width 909 height 587
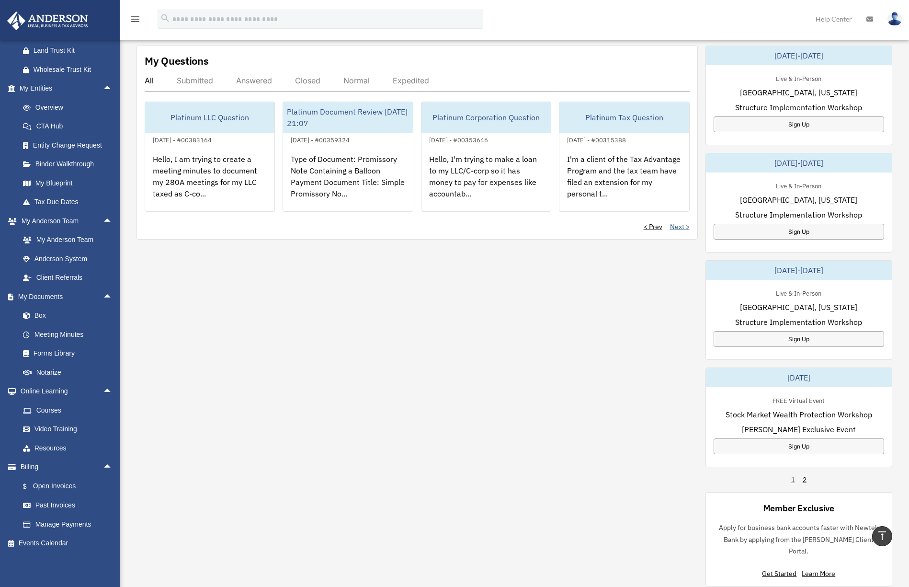
click at [683, 226] on link "Next >" at bounding box center [680, 227] width 20 height 10
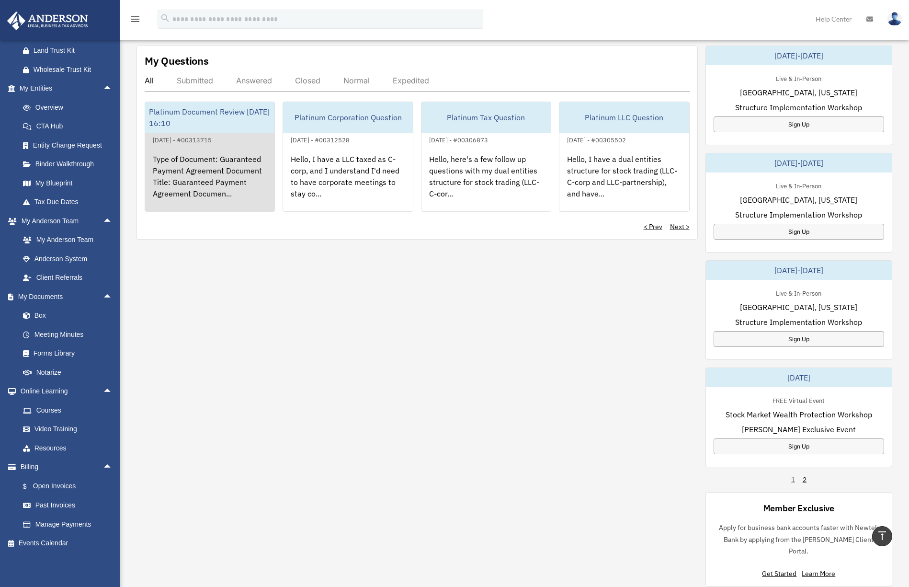
click at [202, 161] on div "Type of Document: Guaranteed Payment Agreement Document Title: Guaranteed Payme…" at bounding box center [209, 183] width 129 height 75
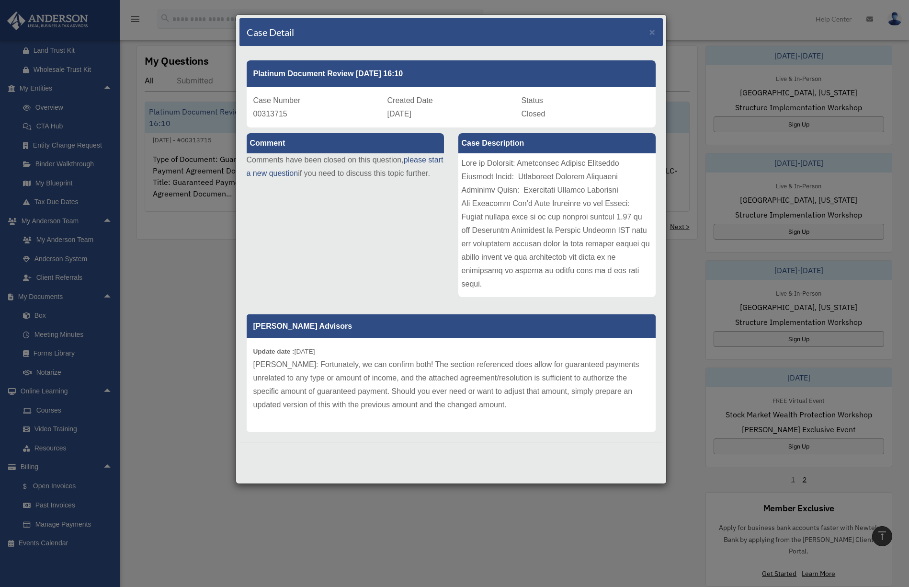
click at [201, 366] on div "Case Detail × Platinum Document Review 03/26/2023 16:10 Case Number 00313715 Cr…" at bounding box center [454, 293] width 909 height 587
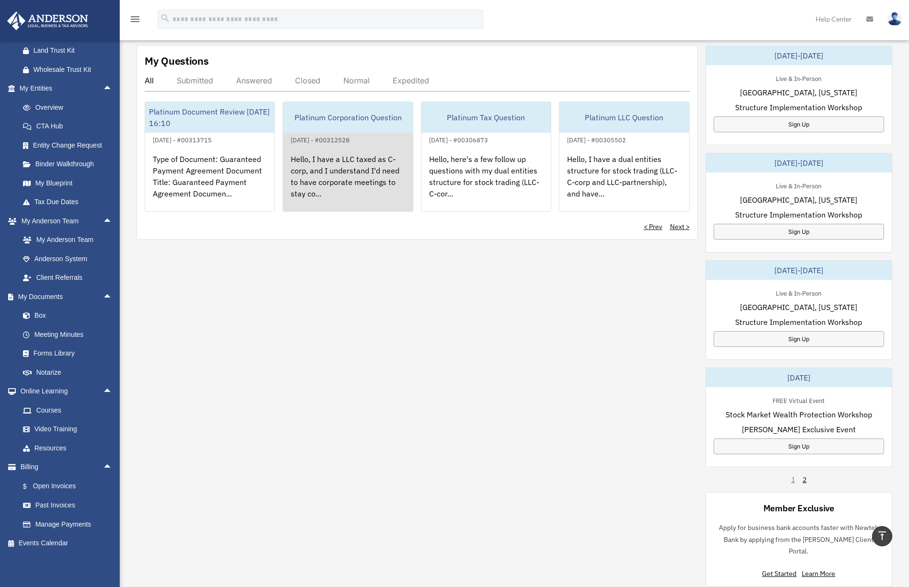
click at [316, 164] on div "Hello, I have a LLC taxed as C-corp, and I understand I'd need to have corporat…" at bounding box center [347, 183] width 129 height 75
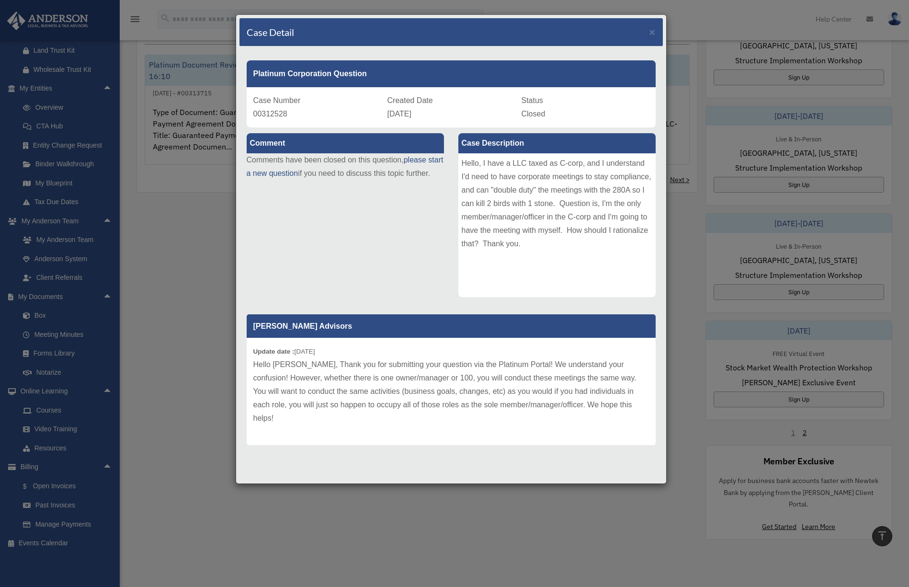
scroll to position [383, 0]
click at [165, 341] on div "Case Detail × Platinum Corporation Question Case Number 00312528 Created Date M…" at bounding box center [454, 293] width 909 height 587
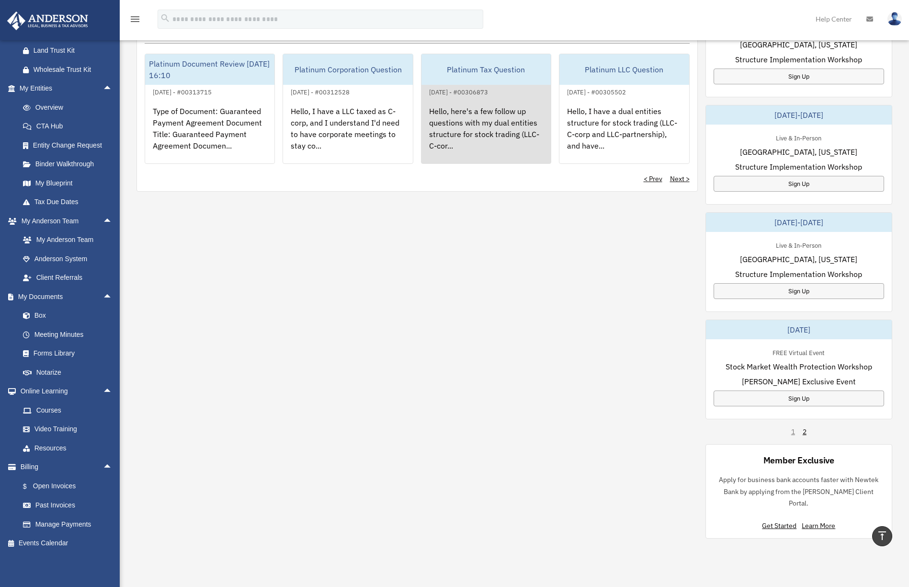
click at [477, 107] on div "Hello, here's a few follow up questions with my dual entities structure for sto…" at bounding box center [486, 135] width 129 height 75
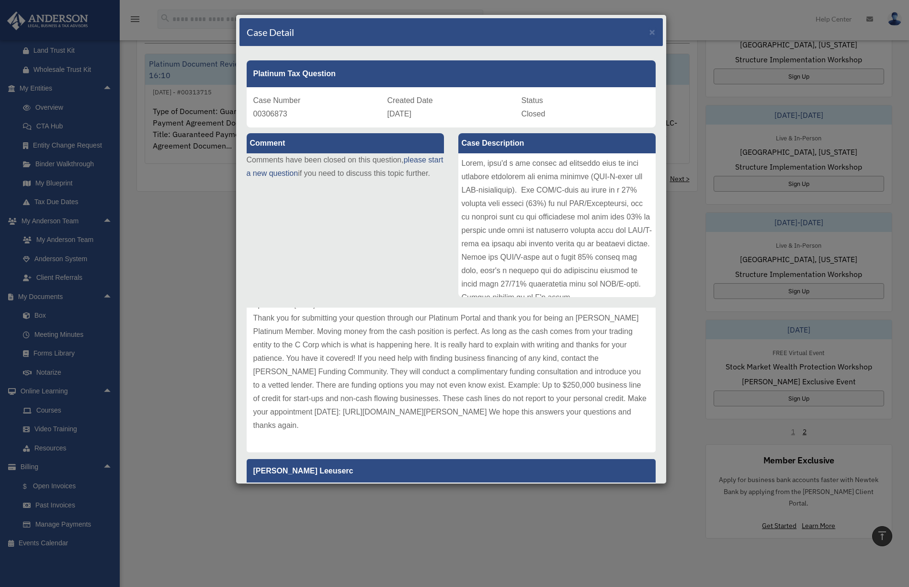
scroll to position [48, 0]
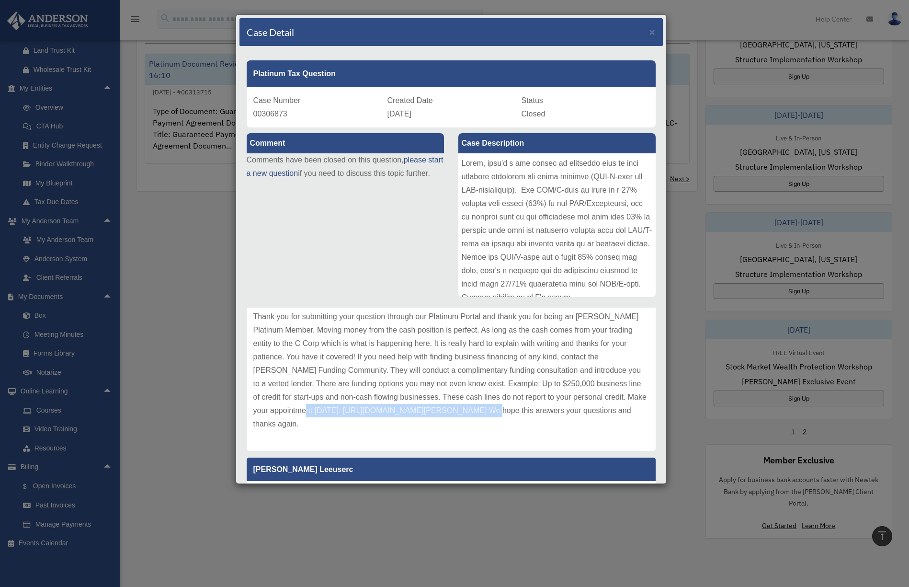
drag, startPoint x: 490, startPoint y: 411, endPoint x: 321, endPoint y: 410, distance: 168.6
click at [321, 410] on p "Thank you for submitting your question through our Platinum Portal and thank yo…" at bounding box center [451, 370] width 396 height 121
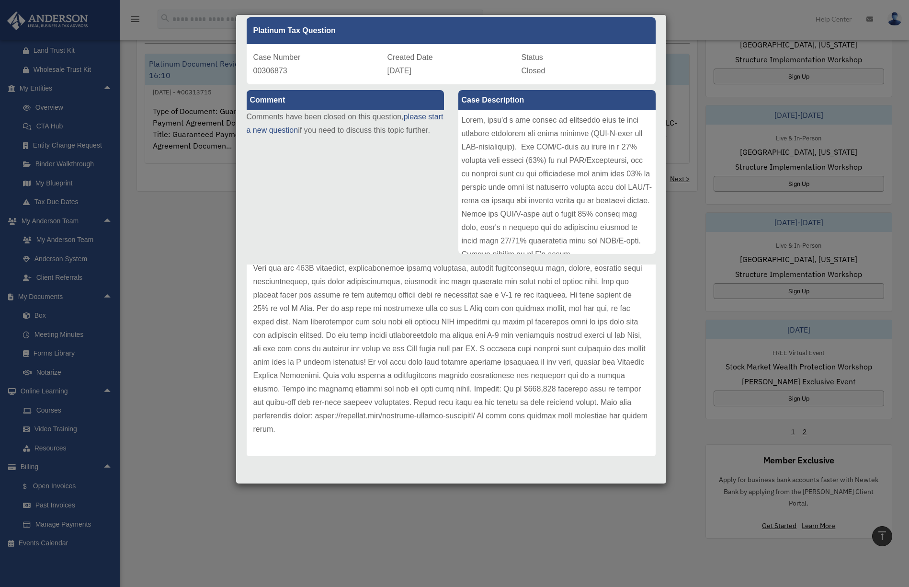
scroll to position [45, 0]
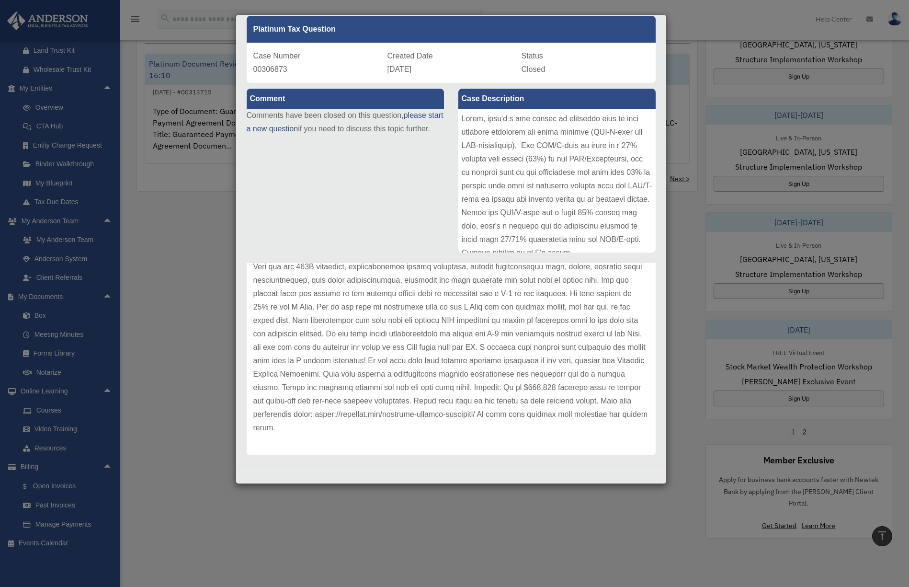
click at [689, 57] on div "Case Detail × Platinum Tax Question Case Number 00306873 Created Date March 14,…" at bounding box center [454, 293] width 909 height 587
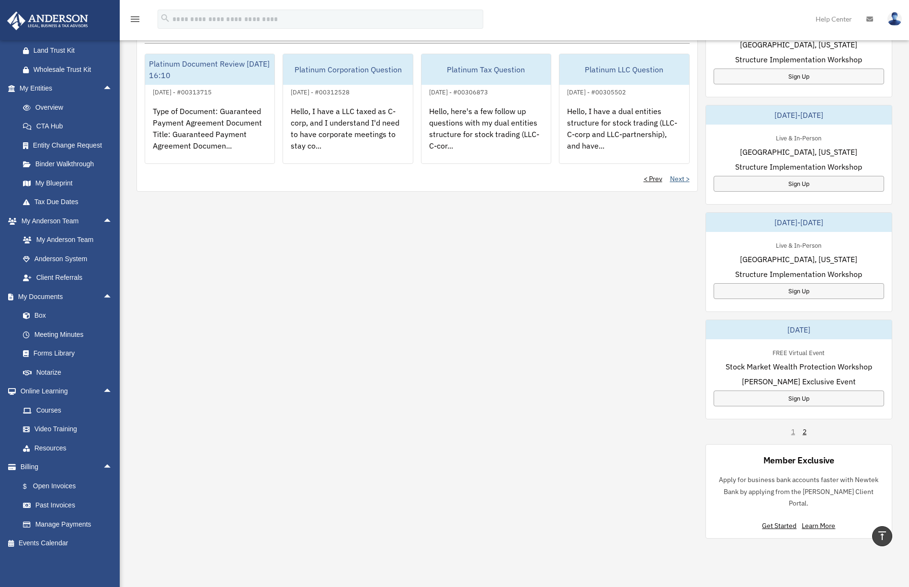
click at [676, 178] on link "Next >" at bounding box center [680, 179] width 20 height 10
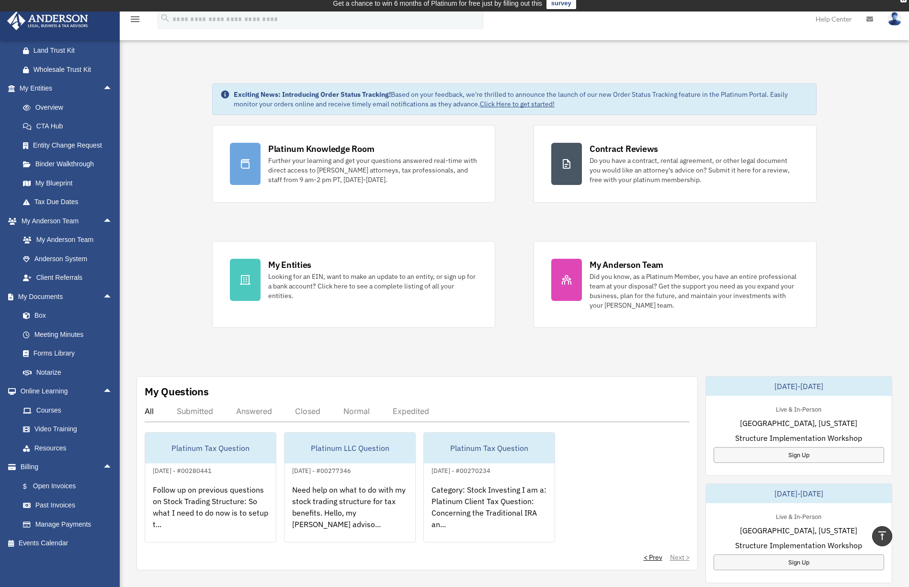
scroll to position [0, 0]
